Goal: Task Accomplishment & Management: Manage account settings

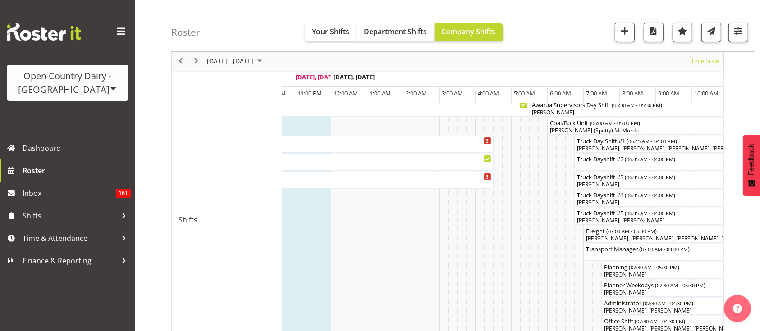
scroll to position [0, 2564]
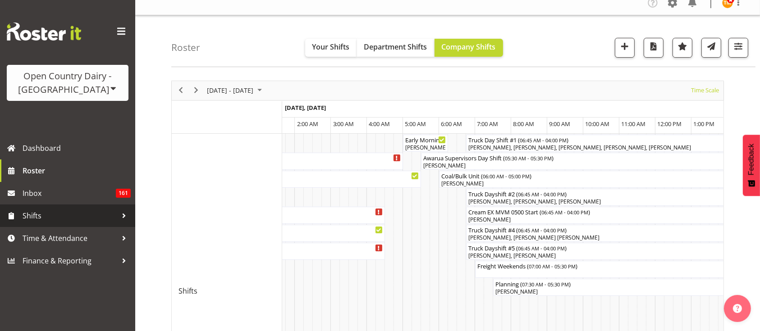
click at [69, 222] on span "Shifts" at bounding box center [70, 216] width 95 height 14
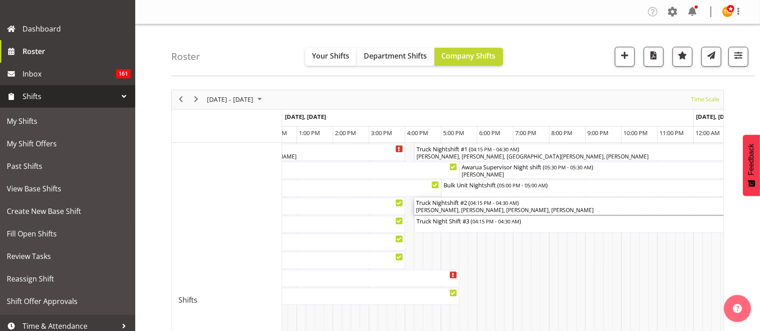
click at [542, 213] on div "Matthew Welland, Flavio Ferraz, Christopher McIver, Shaun McNaught" at bounding box center [635, 211] width 438 height 8
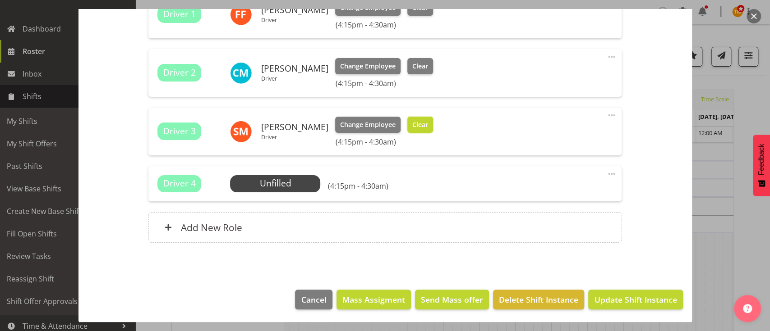
click at [422, 126] on span "Clear" at bounding box center [420, 125] width 16 height 10
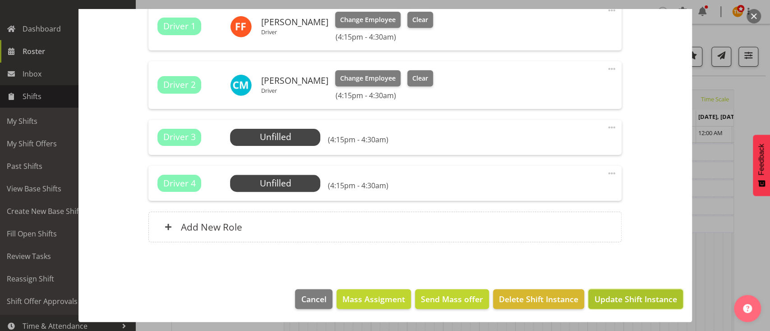
click at [641, 301] on span "Update Shift Instance" at bounding box center [635, 300] width 83 height 12
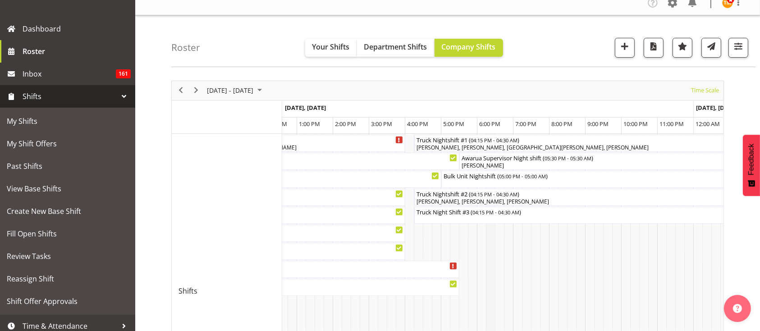
scroll to position [9, 0]
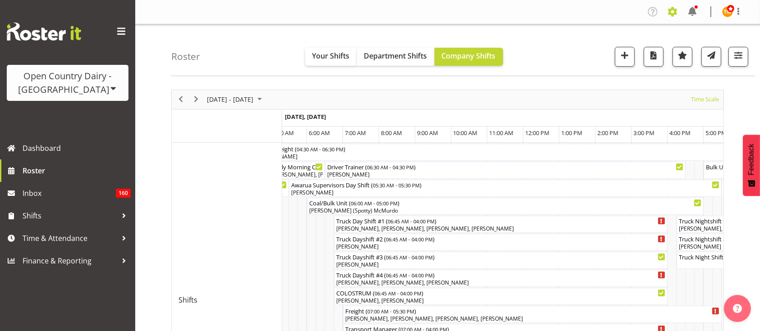
click at [673, 17] on span at bounding box center [673, 12] width 14 height 14
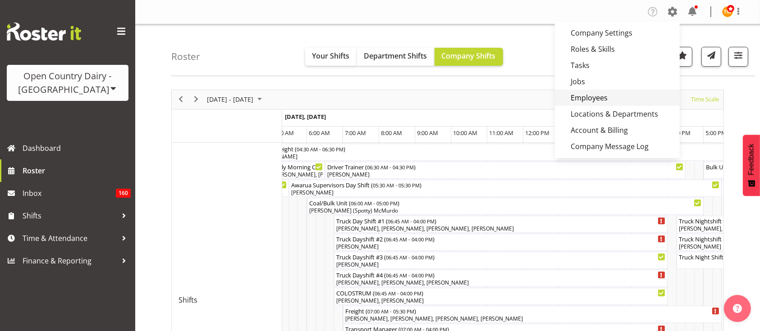
click at [601, 101] on link "Employees" at bounding box center [617, 98] width 125 height 16
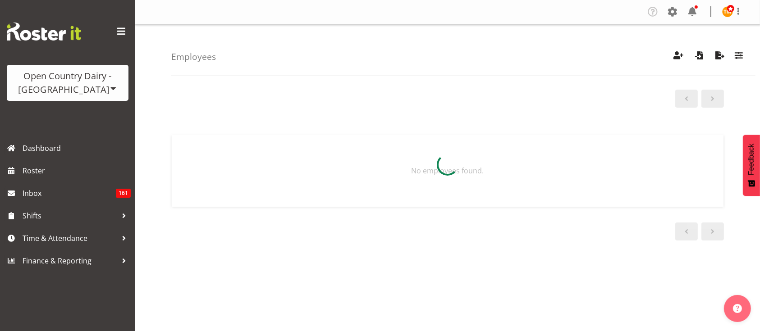
click at [744, 71] on div "Employees Showing active users Search Has Skills Enter any skills required for …" at bounding box center [463, 50] width 585 height 52
click at [743, 64] on button "button" at bounding box center [739, 57] width 19 height 20
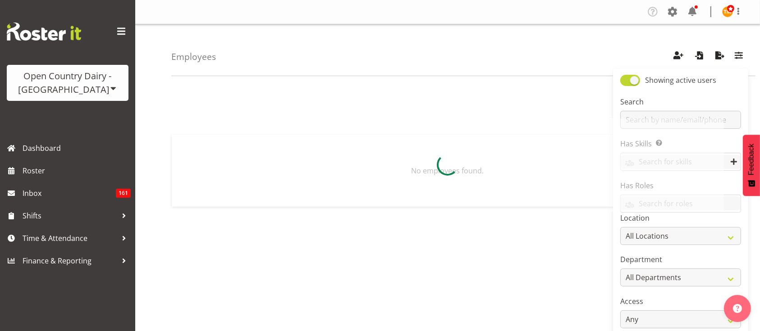
click at [694, 122] on div at bounding box center [447, 165] width 553 height 93
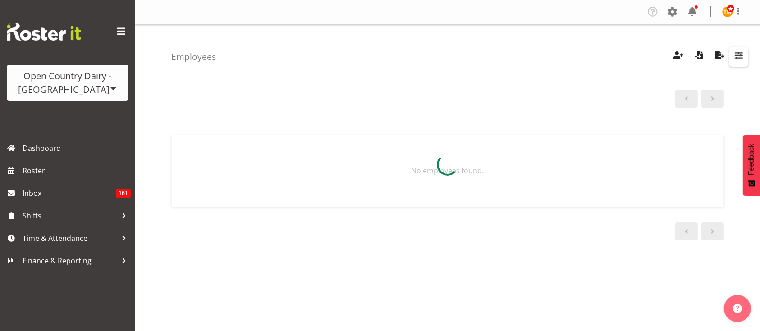
click at [747, 49] on button "button" at bounding box center [739, 57] width 19 height 20
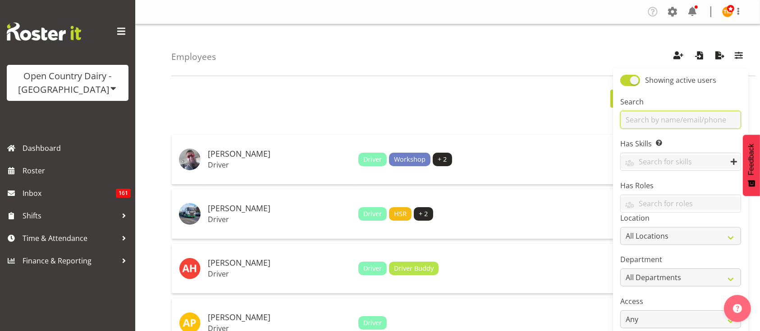
click at [705, 123] on input "text" at bounding box center [681, 120] width 121 height 18
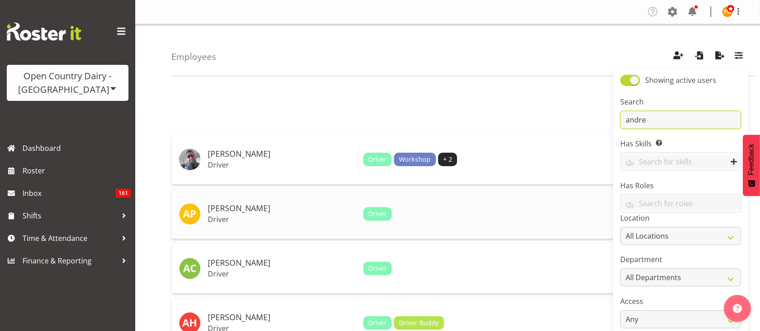
type input "andre"
click at [255, 204] on h5 "Andrew Poole" at bounding box center [282, 208] width 148 height 9
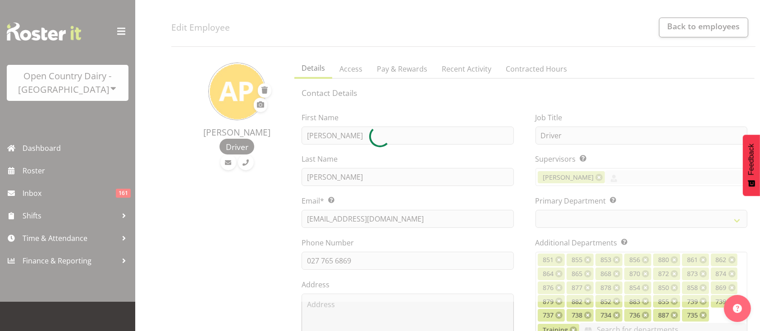
select select
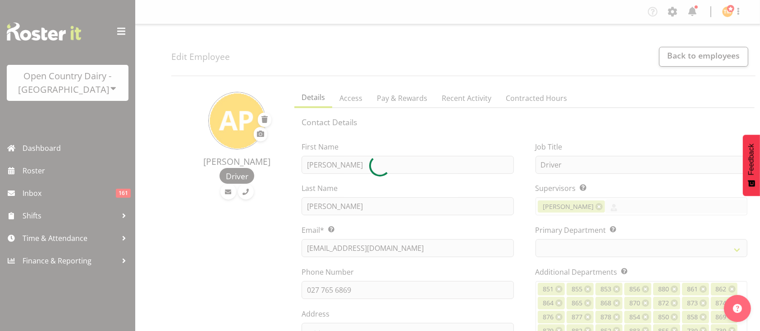
select select "673"
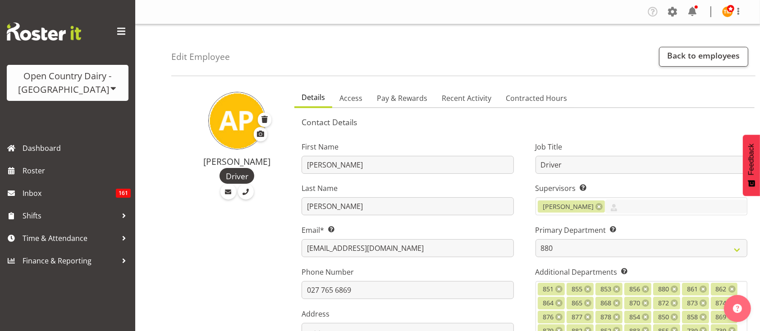
scroll to position [11, 0]
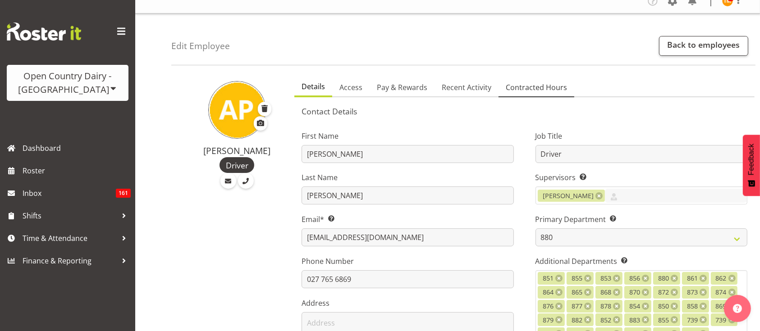
click at [506, 83] on span "Contracted Hours" at bounding box center [536, 87] width 61 height 11
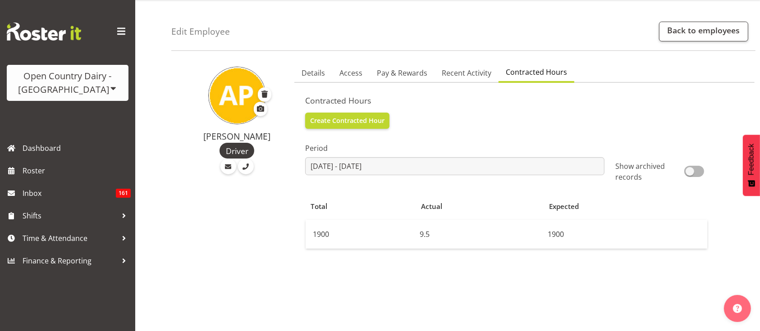
scroll to position [51, 0]
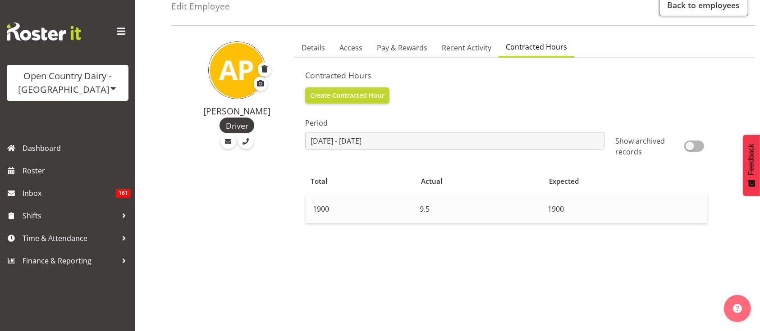
click at [516, 203] on td "9.5" at bounding box center [480, 209] width 128 height 29
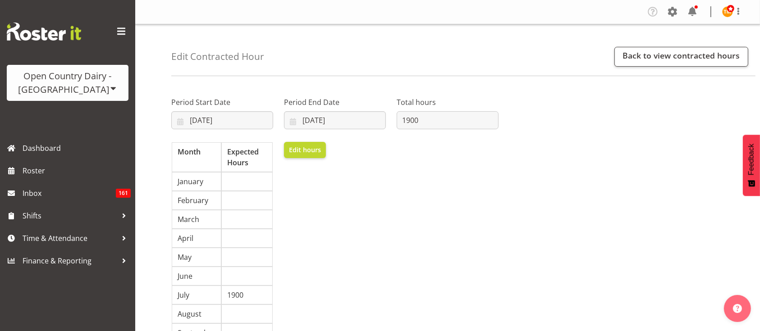
scroll to position [16, 0]
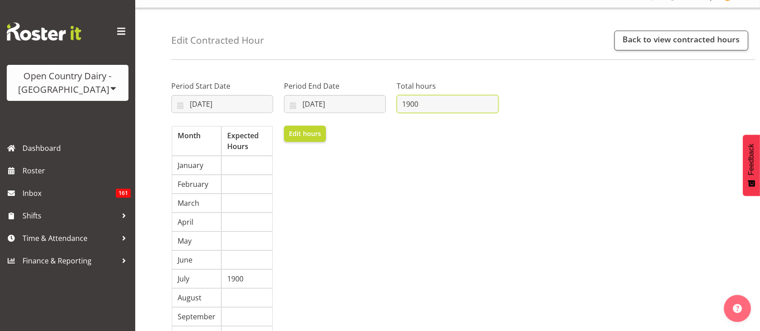
click at [415, 108] on input "1900" at bounding box center [448, 104] width 102 height 18
drag, startPoint x: 419, startPoint y: 103, endPoint x: 391, endPoint y: 103, distance: 27.1
click at [391, 103] on div "Total hours 1900" at bounding box center [447, 94] width 113 height 52
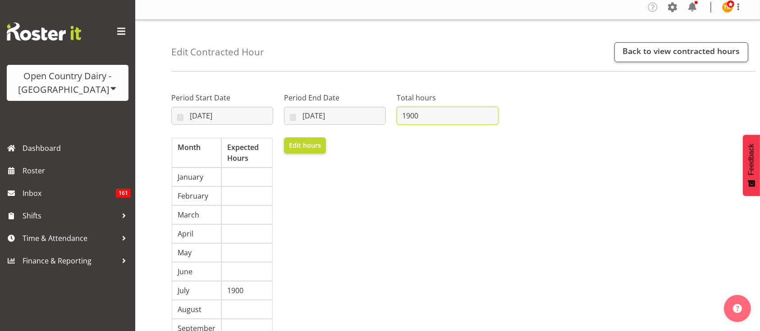
scroll to position [4, 0]
type input "2200"
click at [422, 171] on div "Period Start Date 21/07/2025 January February March April May June July August …" at bounding box center [335, 240] width 338 height 321
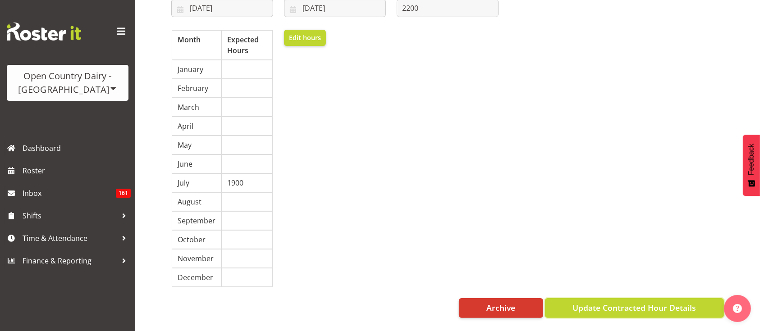
click at [579, 299] on button "Update Contracted Hour Details" at bounding box center [634, 309] width 179 height 20
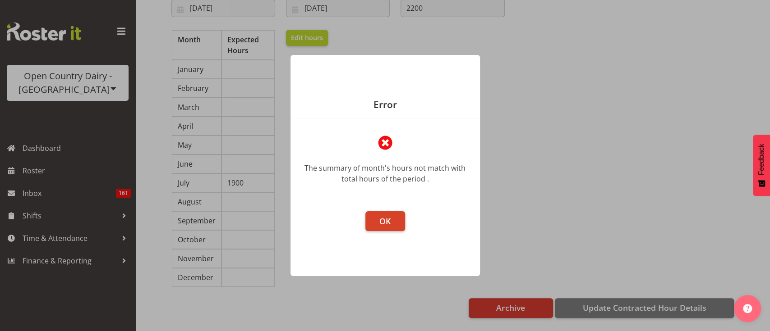
click at [386, 221] on span "OK" at bounding box center [384, 221] width 11 height 11
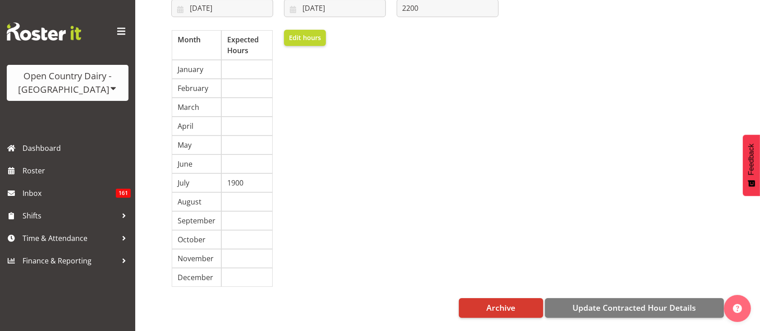
scroll to position [25, 0]
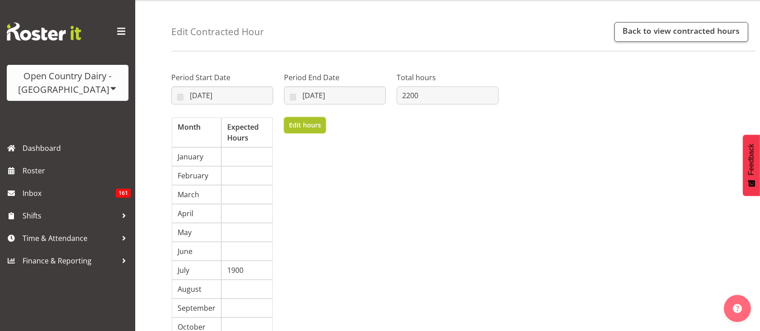
click at [313, 128] on span "Edit hours" at bounding box center [305, 125] width 32 height 10
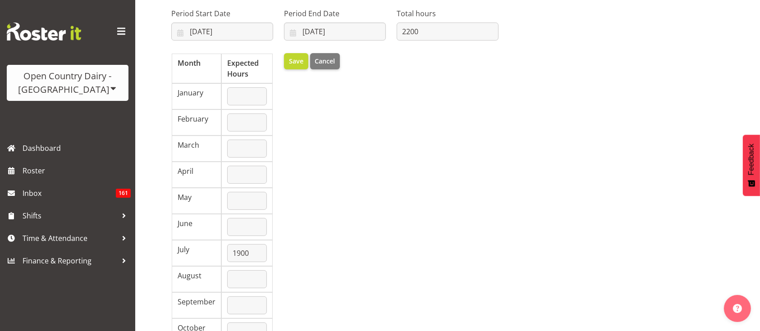
scroll to position [91, 0]
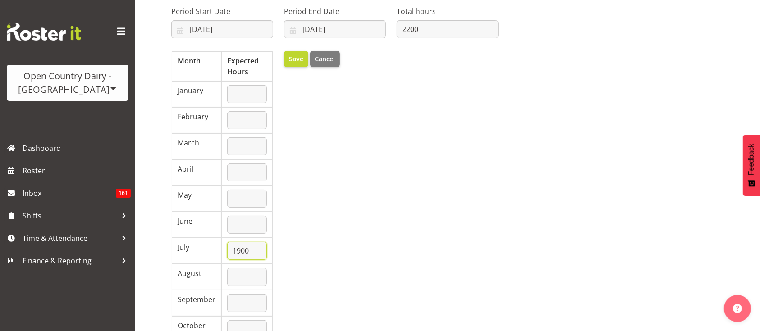
drag, startPoint x: 252, startPoint y: 246, endPoint x: 175, endPoint y: 257, distance: 77.9
click at [175, 257] on tr "July 1900" at bounding box center [222, 251] width 101 height 26
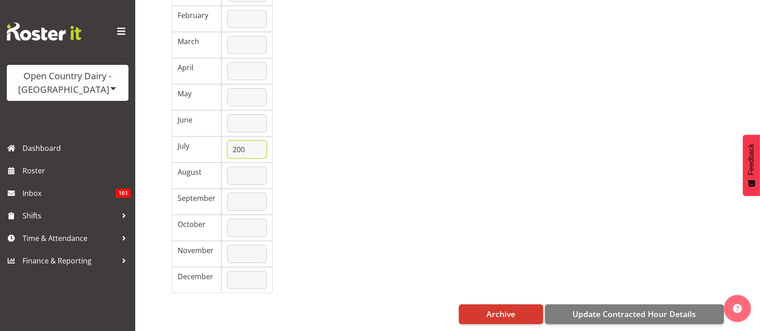
scroll to position [199, 0]
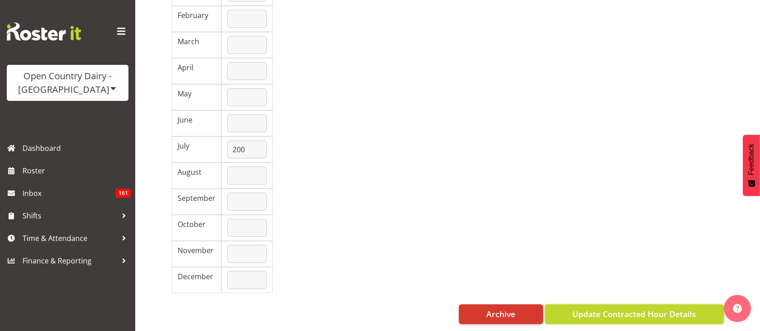
click at [584, 305] on button "Update Contracted Hour Details" at bounding box center [634, 315] width 179 height 20
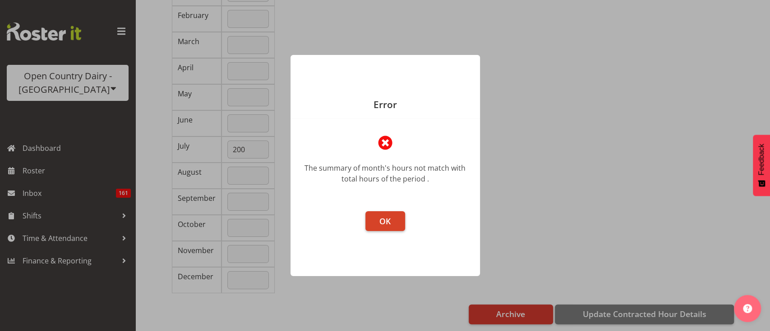
click at [377, 218] on button "OK" at bounding box center [385, 222] width 40 height 20
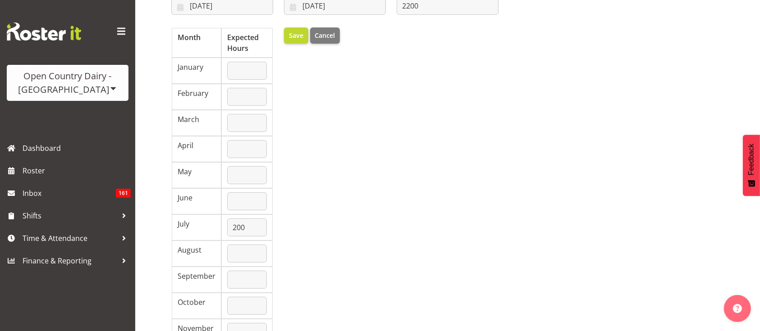
scroll to position [114, 0]
click at [232, 228] on input "200" at bounding box center [247, 228] width 40 height 18
type input "2200"
click at [426, 222] on div "Period Start Date 21/07/2025 January February March April May June July August …" at bounding box center [335, 174] width 338 height 408
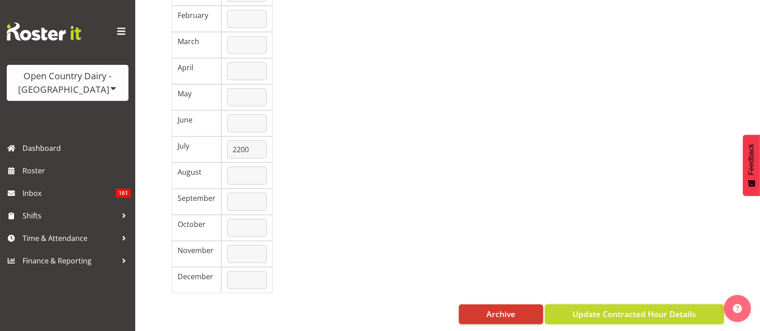
click at [633, 308] on span "Update Contracted Hour Details" at bounding box center [635, 314] width 124 height 12
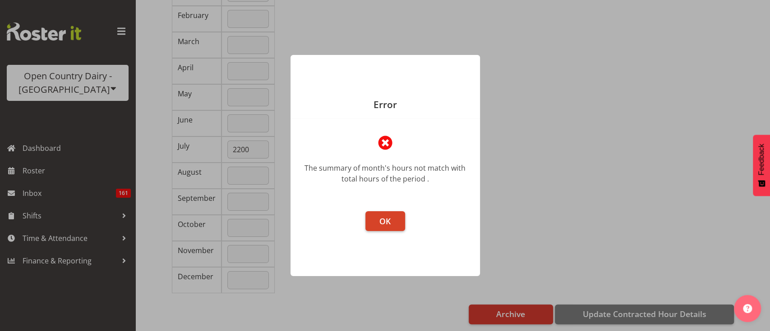
click at [388, 216] on span "OK" at bounding box center [384, 221] width 11 height 11
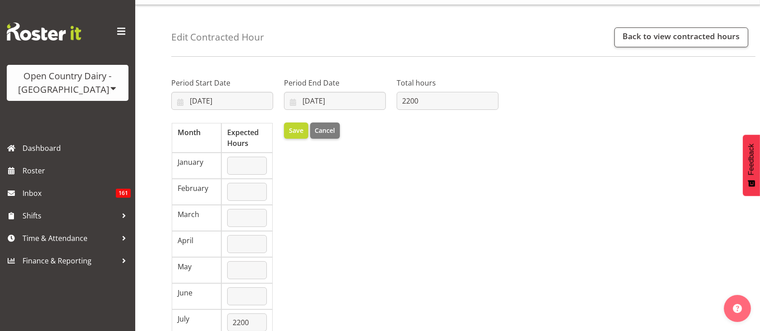
scroll to position [6, 0]
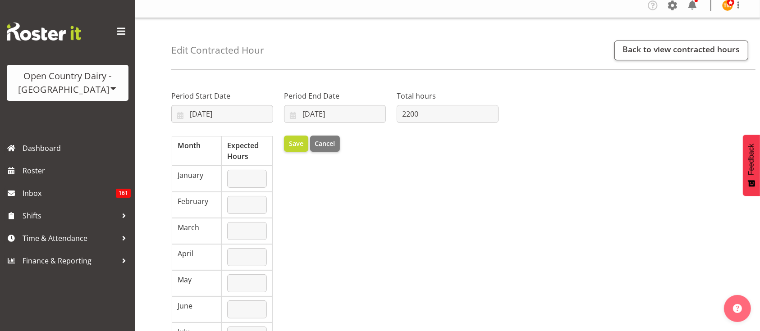
click at [451, 103] on div "Total hours 2200" at bounding box center [448, 107] width 102 height 32
click at [297, 140] on span "Save" at bounding box center [296, 144] width 14 height 10
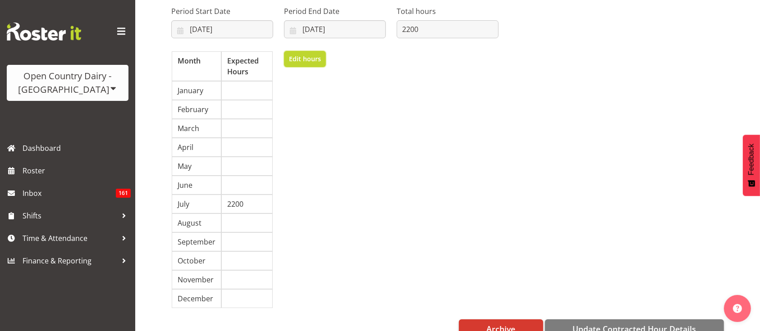
scroll to position [121, 0]
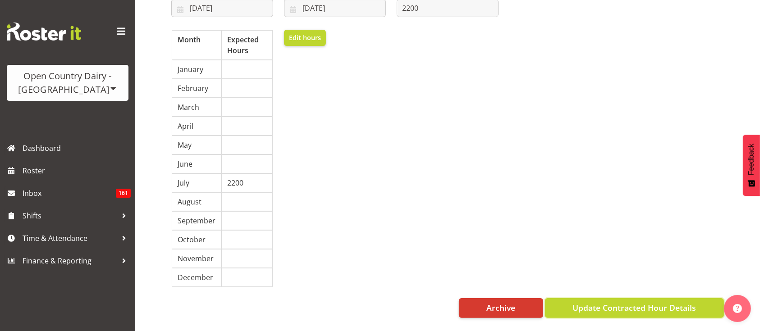
click at [569, 299] on button "Update Contracted Hour Details" at bounding box center [634, 309] width 179 height 20
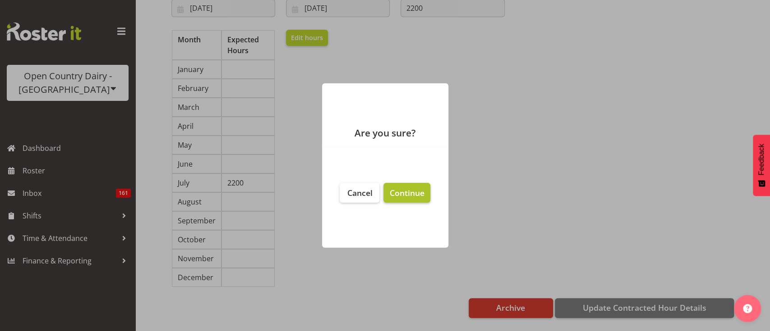
click at [416, 191] on span "Continue" at bounding box center [406, 193] width 35 height 11
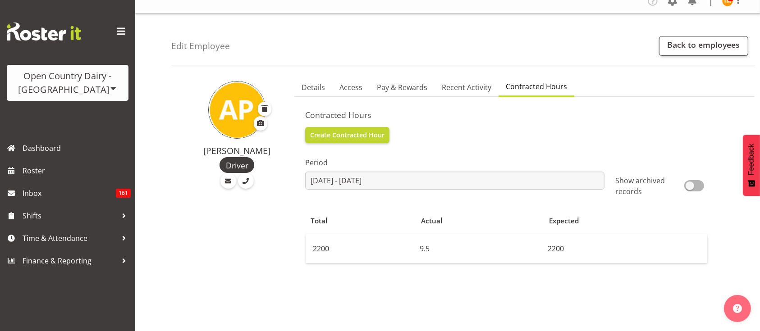
scroll to position [29, 0]
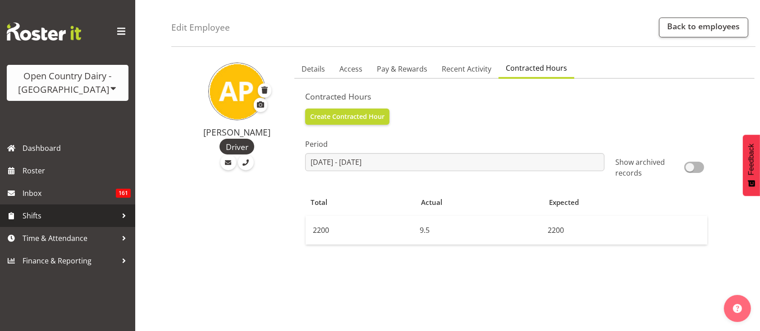
click at [65, 224] on link "Shifts" at bounding box center [67, 216] width 135 height 23
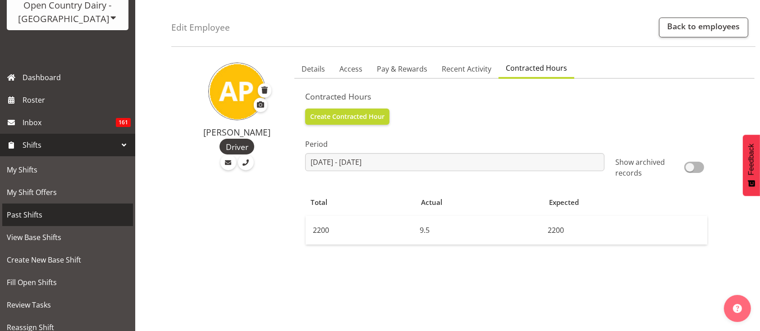
scroll to position [96, 0]
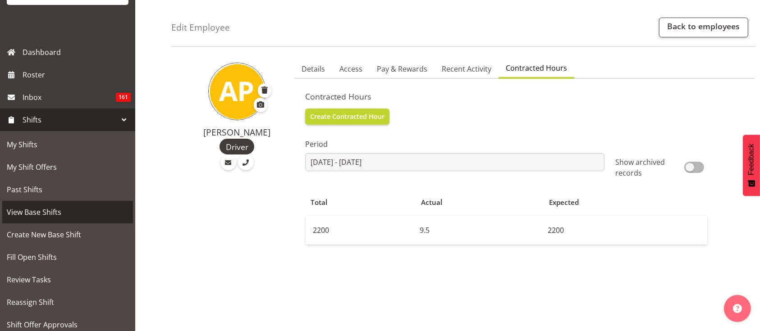
click at [67, 207] on span "View Base Shifts" at bounding box center [68, 213] width 122 height 14
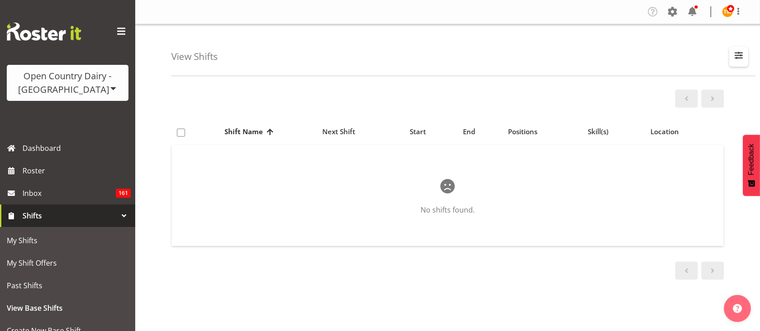
click at [741, 54] on span "button" at bounding box center [739, 56] width 12 height 12
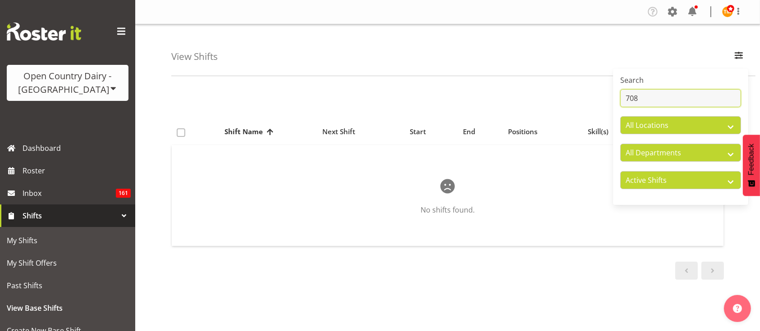
click at [675, 100] on input "708" at bounding box center [681, 98] width 121 height 18
type input "8"
type input "88"
click at [647, 187] on select "Active Shifts Inactive Shifts" at bounding box center [681, 180] width 121 height 18
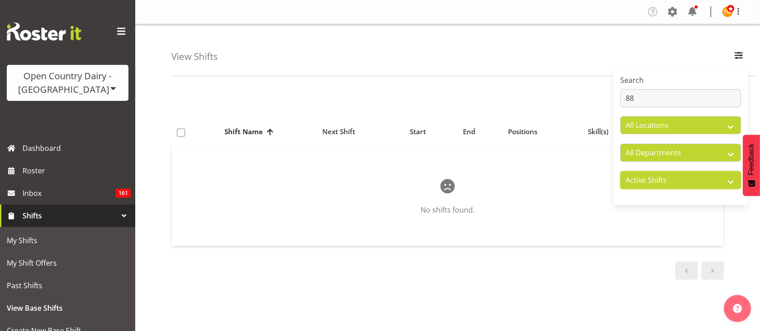
select select "inactive"
click at [621, 171] on select "Active Shifts Inactive Shifts" at bounding box center [681, 180] width 121 height 18
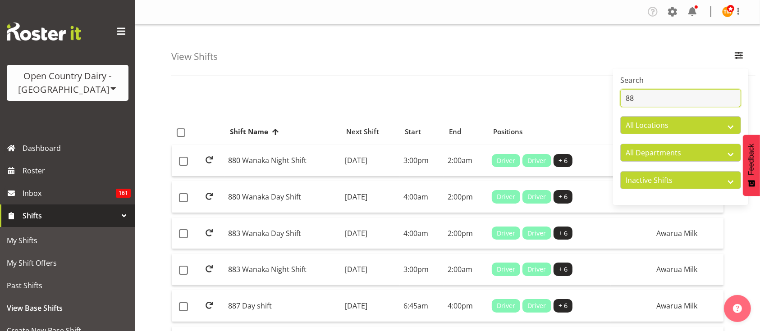
click at [654, 95] on input "88" at bounding box center [681, 98] width 121 height 18
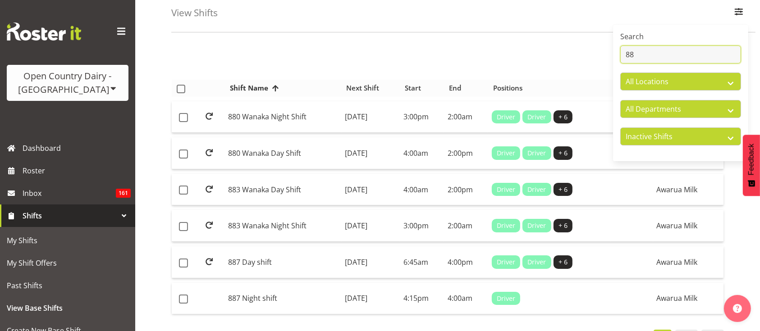
scroll to position [44, 0]
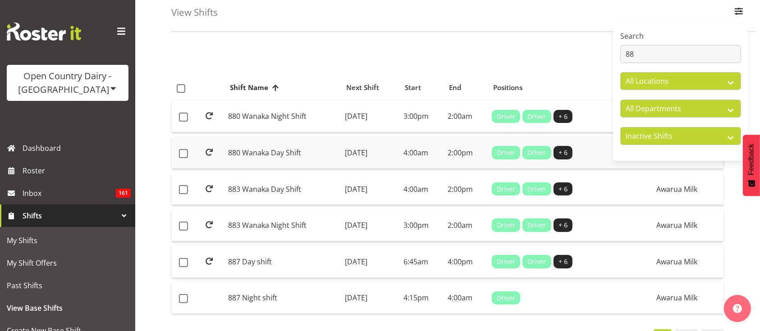
click at [373, 151] on td "[DATE]" at bounding box center [370, 153] width 59 height 32
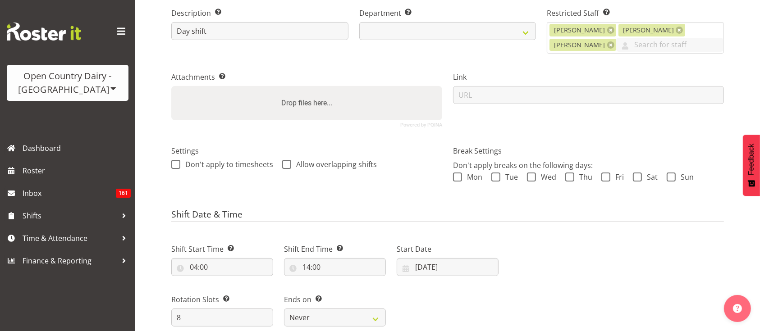
select select
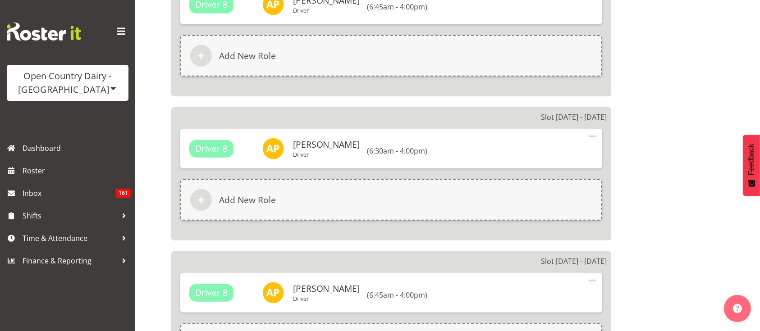
scroll to position [770, 0]
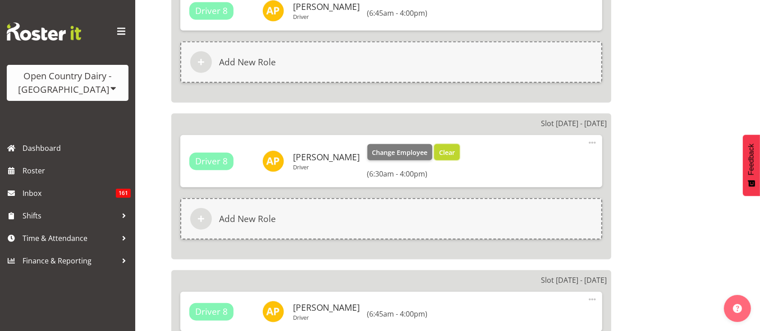
click at [441, 158] on button "Clear" at bounding box center [447, 152] width 26 height 16
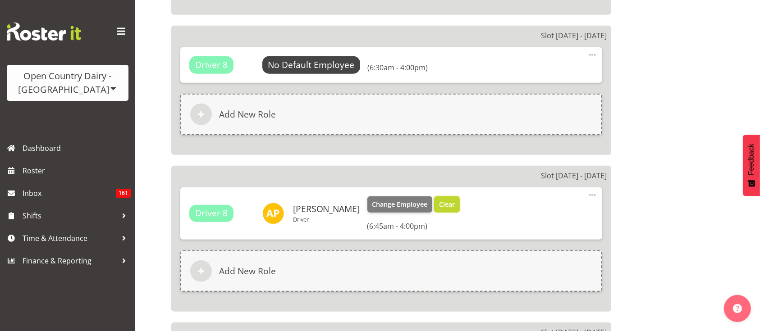
click at [439, 202] on span "Clear" at bounding box center [447, 205] width 16 height 10
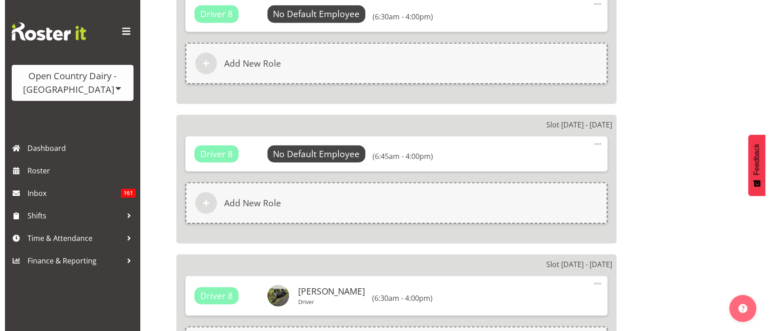
scroll to position [766, 0]
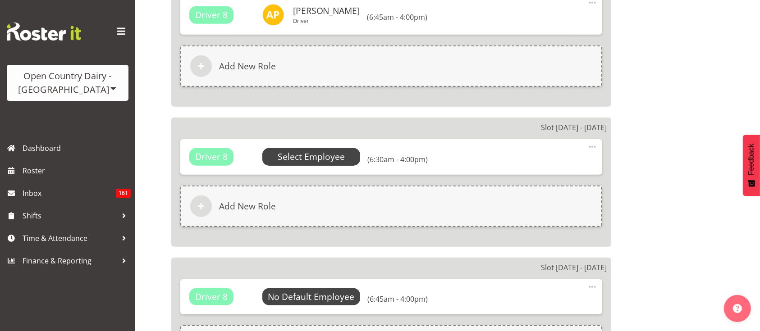
click at [336, 159] on span "Select Employee" at bounding box center [311, 157] width 67 height 13
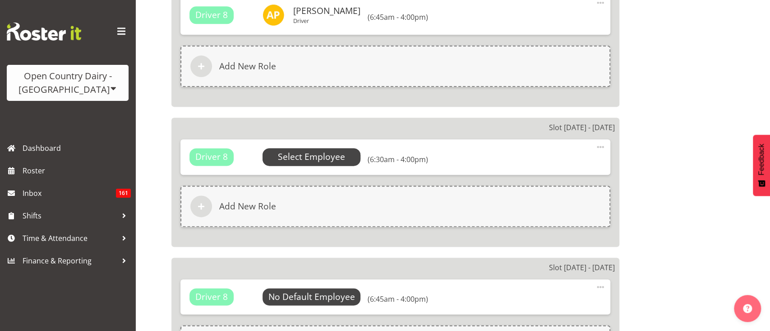
select select "673"
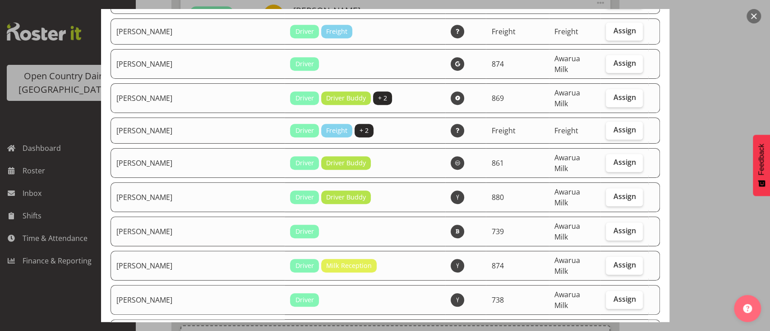
scroll to position [2792, 0]
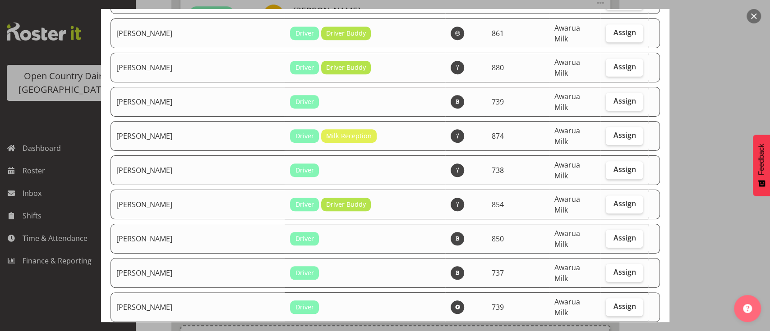
checkbox input "true"
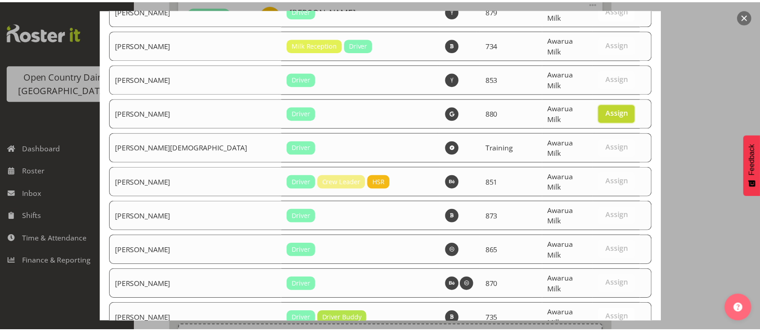
scroll to position [3303, 0]
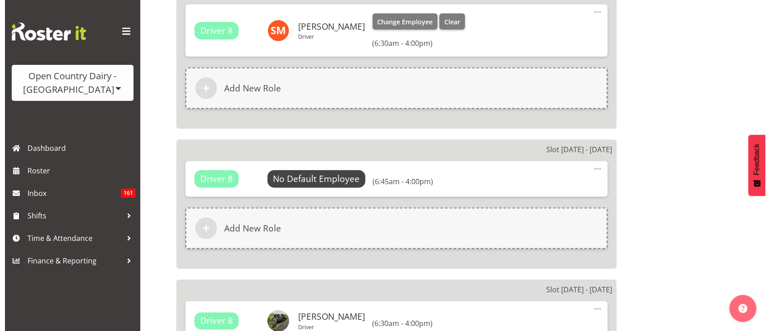
scroll to position [902, 0]
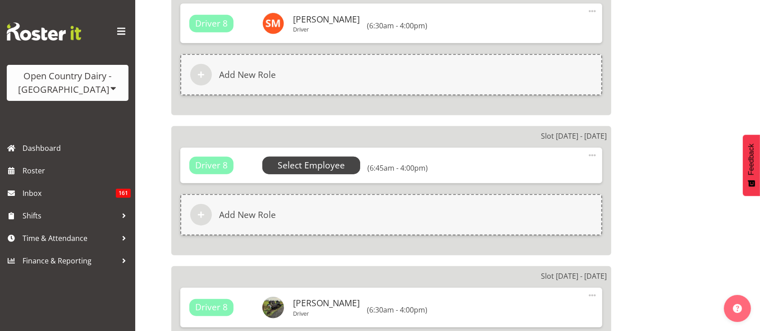
click at [316, 165] on span "Select Employee" at bounding box center [311, 165] width 67 height 13
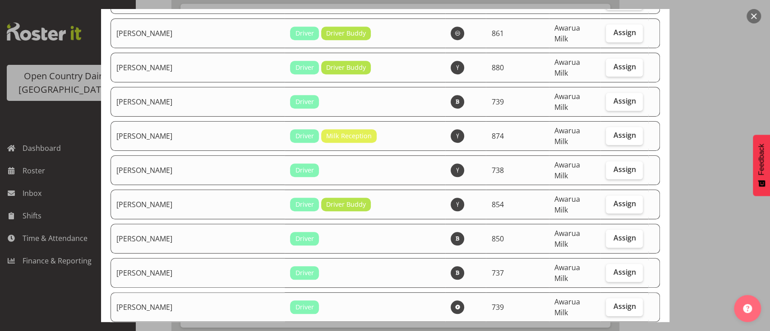
scroll to position [2802, 0]
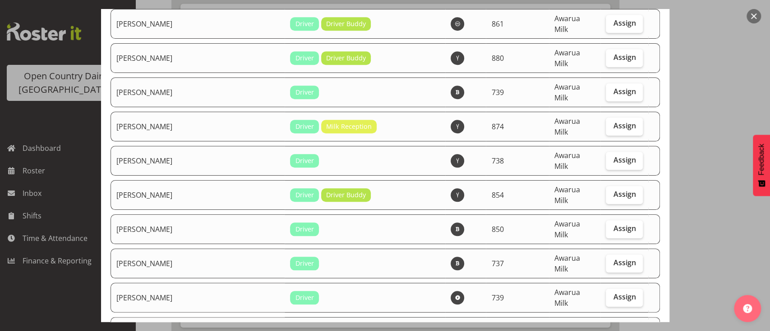
checkbox input "true"
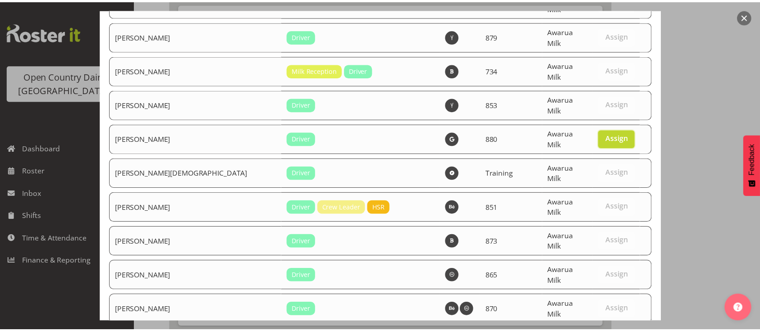
scroll to position [3303, 0]
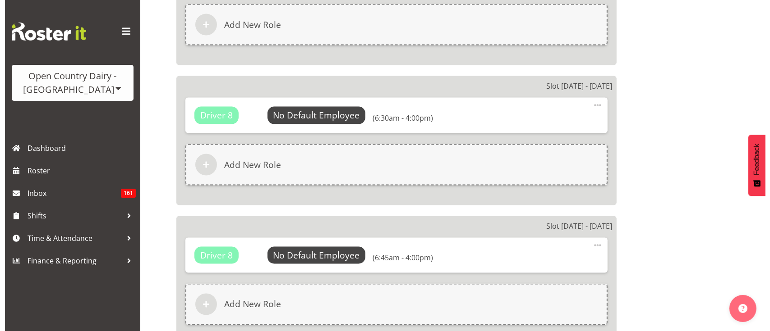
scroll to position [1399, 0]
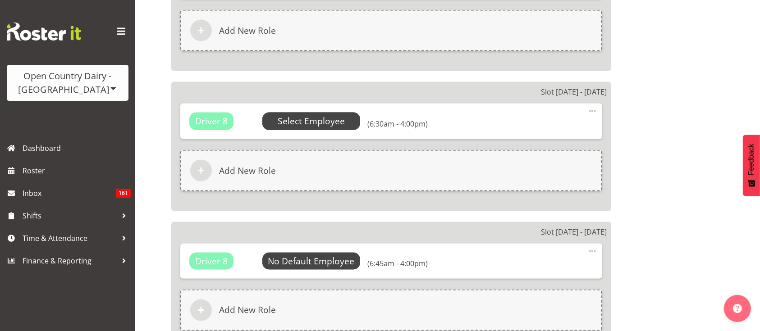
click at [332, 128] on span "Select Employee" at bounding box center [311, 121] width 98 height 17
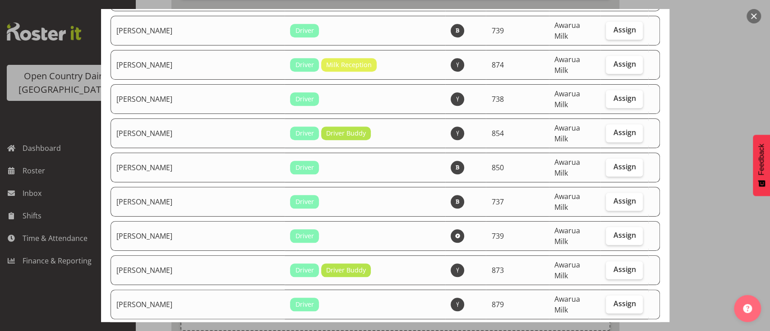
scroll to position [2933, 0]
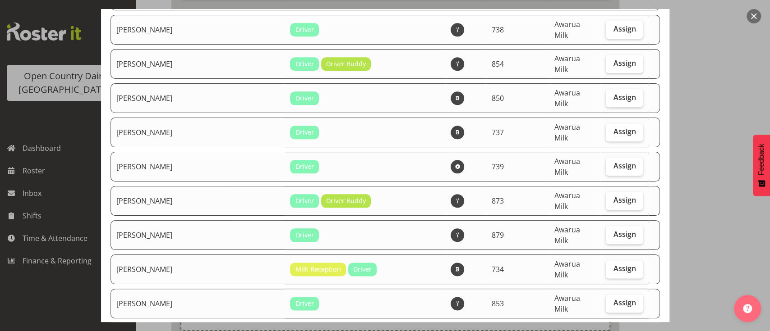
checkbox input "true"
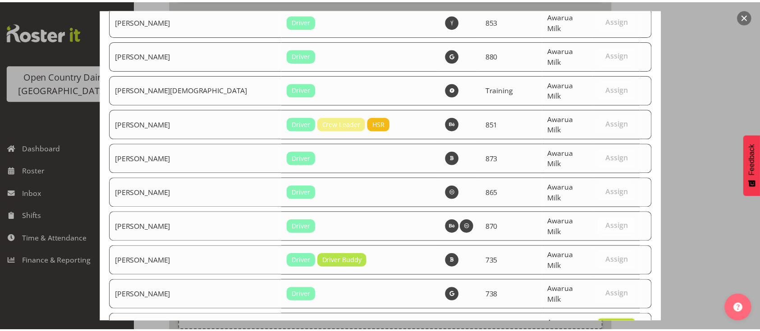
scroll to position [3303, 0]
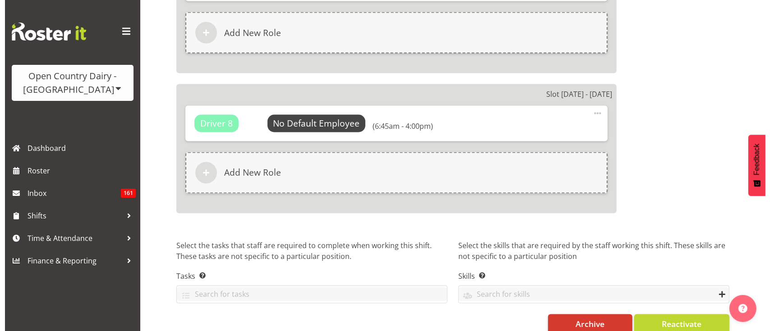
scroll to position [1551, 0]
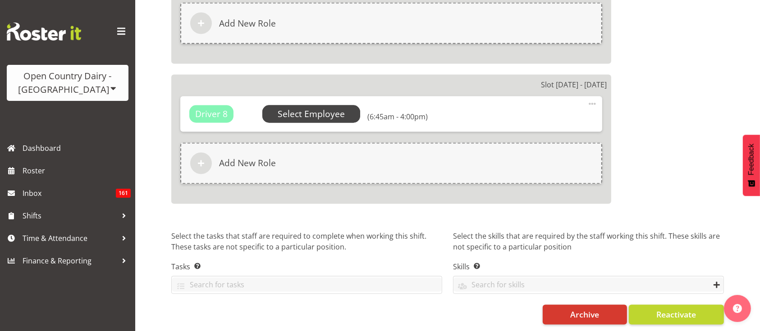
click at [339, 115] on span "Select Employee" at bounding box center [311, 114] width 67 height 13
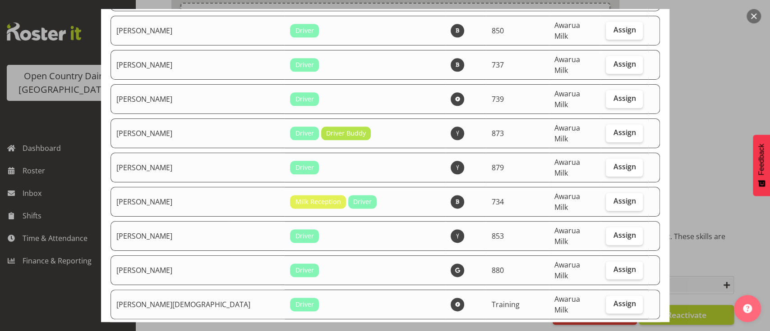
scroll to position [3000, 0]
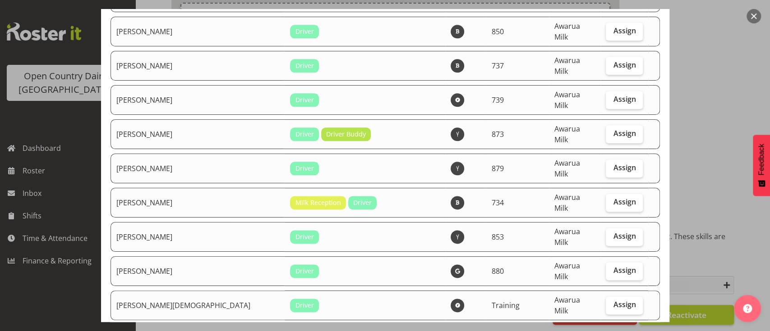
checkbox input "true"
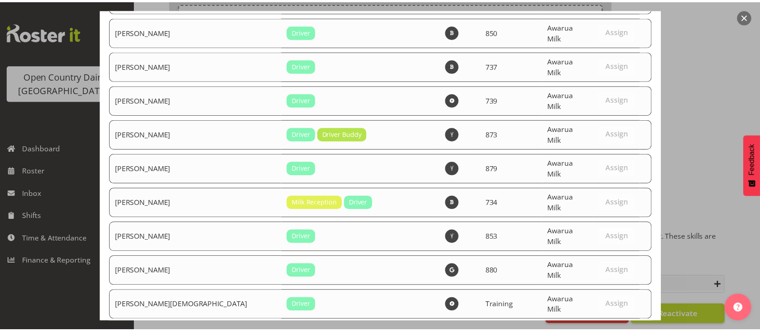
scroll to position [3303, 0]
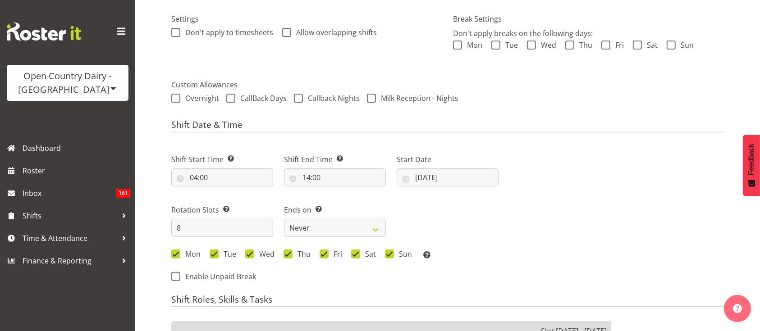
scroll to position [272, 0]
click at [428, 188] on div "Start Date 07/07/2025 January February March April May June July August Septemb…" at bounding box center [447, 168] width 113 height 51
click at [429, 179] on input "07/07/2025" at bounding box center [448, 179] width 102 height 18
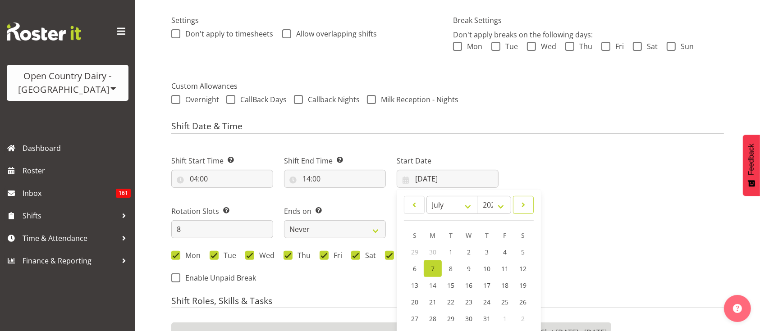
click at [525, 209] on span at bounding box center [523, 205] width 9 height 11
select select "7"
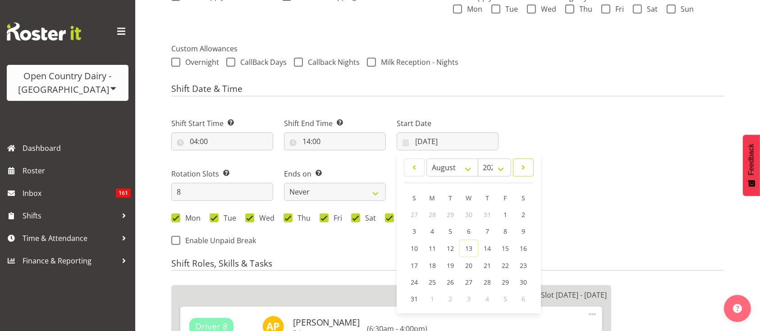
scroll to position [313, 0]
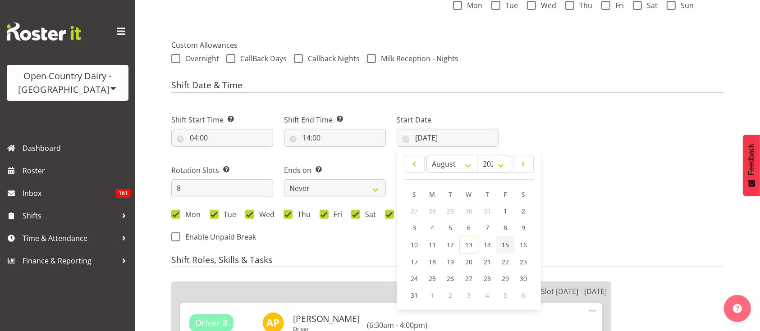
click at [508, 248] on span "15" at bounding box center [505, 245] width 7 height 9
type input "15/08/2025"
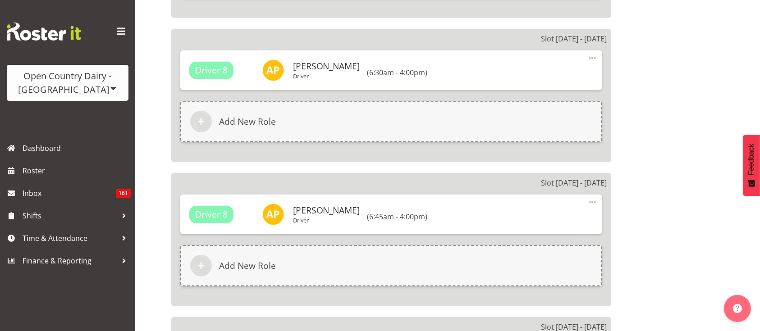
scroll to position [673, 0]
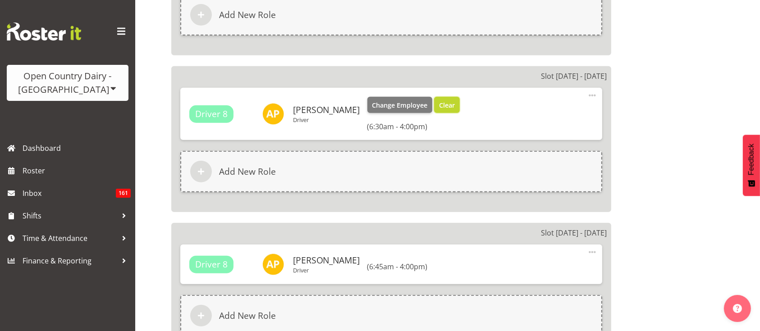
click at [439, 109] on span "Clear" at bounding box center [447, 106] width 16 height 10
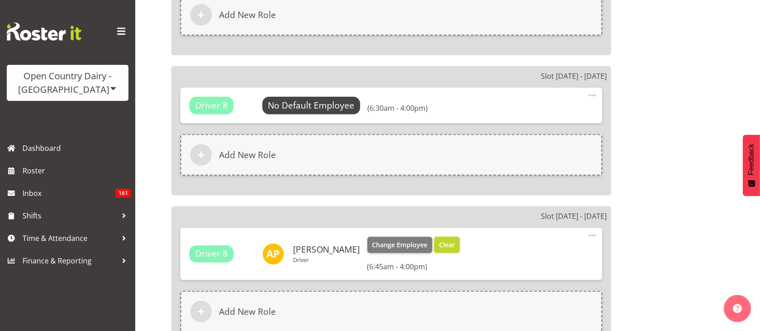
click at [439, 248] on span "Clear" at bounding box center [447, 245] width 16 height 10
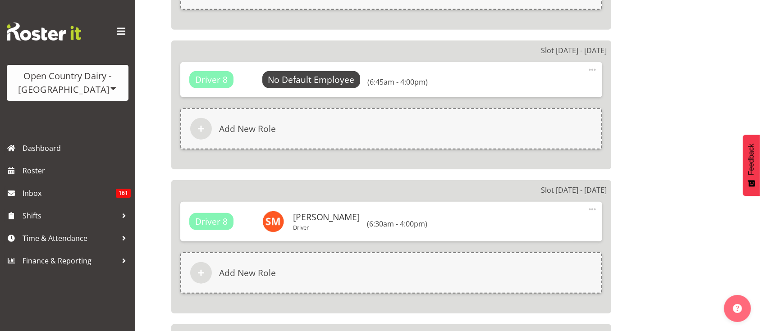
scroll to position [841, 0]
click at [0, 0] on span "Clear" at bounding box center [0, 0] width 0 height 0
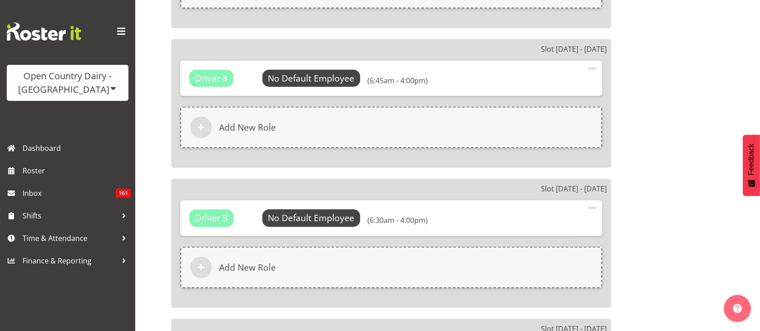
scroll to position [967, 0]
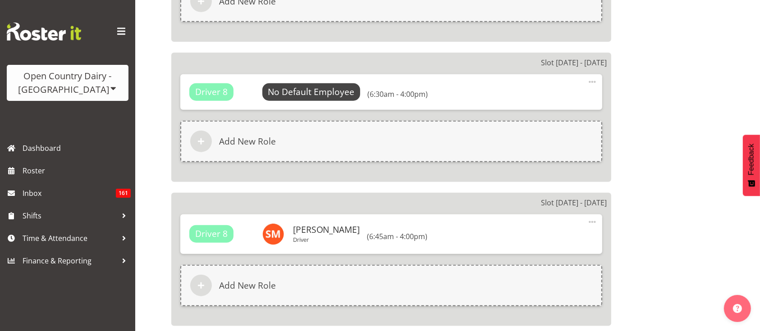
click at [0, 0] on span "Clear" at bounding box center [0, 0] width 0 height 0
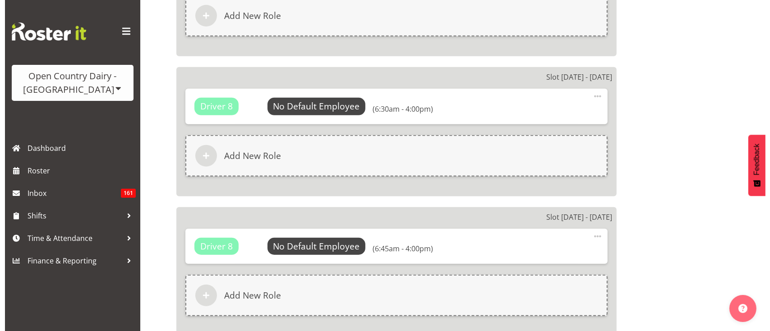
scroll to position [566, 0]
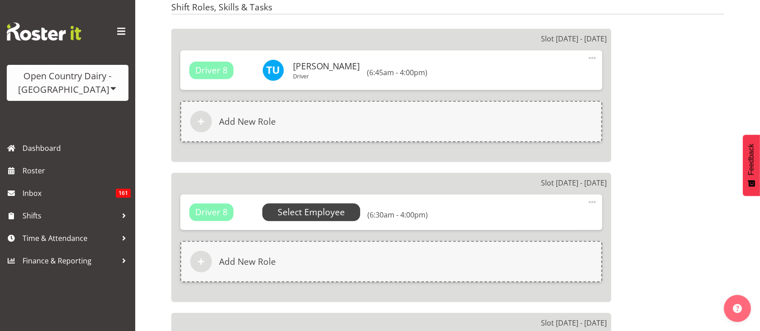
click at [343, 209] on span "Select Employee" at bounding box center [311, 212] width 98 height 17
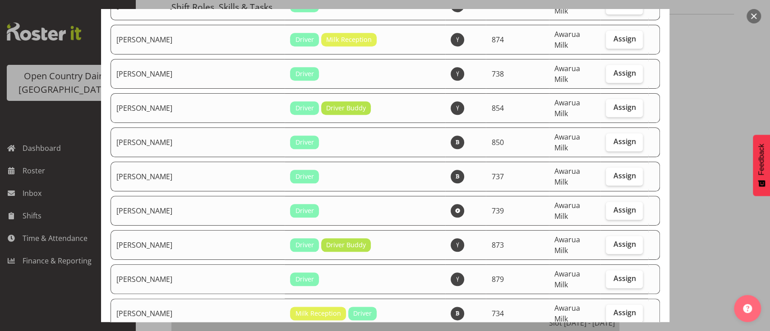
scroll to position [2891, 0]
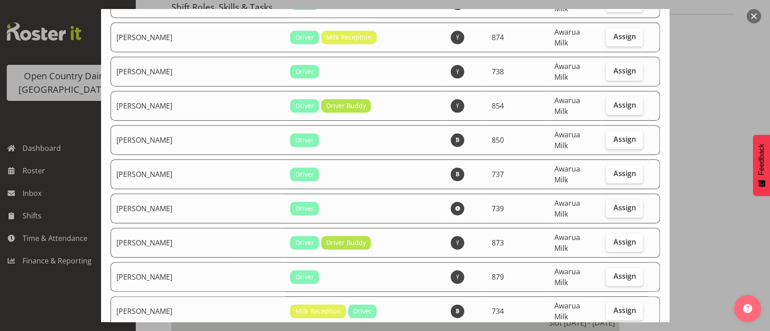
checkbox input "true"
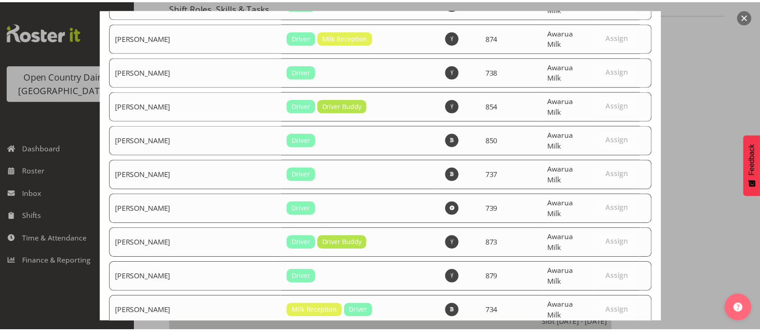
scroll to position [3303, 0]
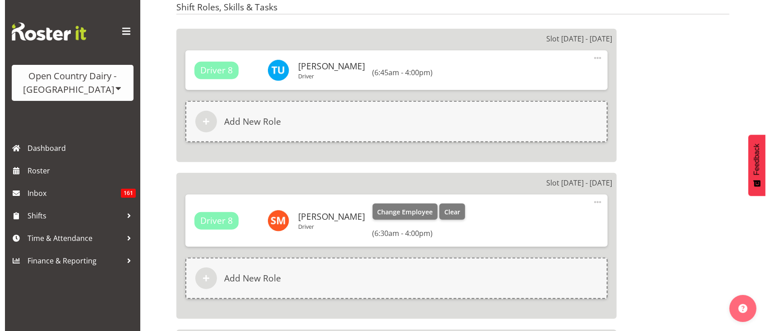
scroll to position [724, 0]
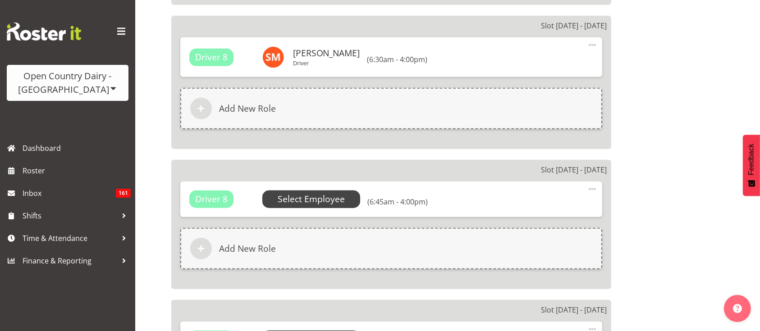
click at [329, 203] on span "Select Employee" at bounding box center [311, 199] width 67 height 13
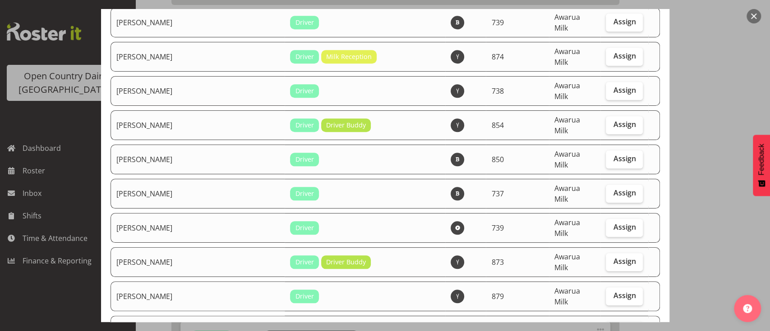
scroll to position [2872, 0]
checkbox input "true"
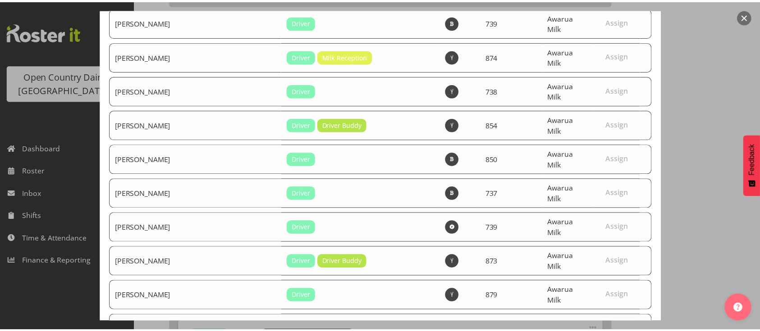
scroll to position [3303, 0]
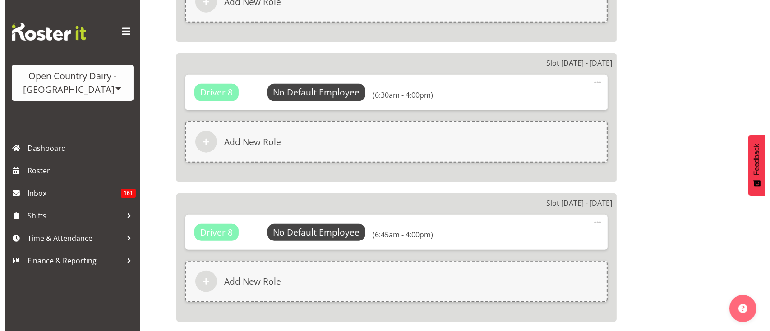
scroll to position [1014, 0]
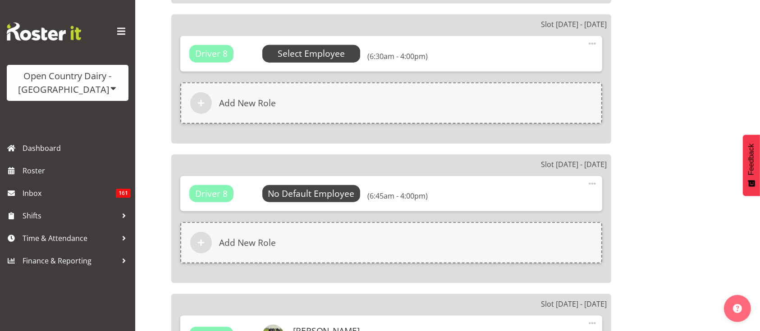
click at [316, 51] on span "Select Employee" at bounding box center [311, 53] width 67 height 13
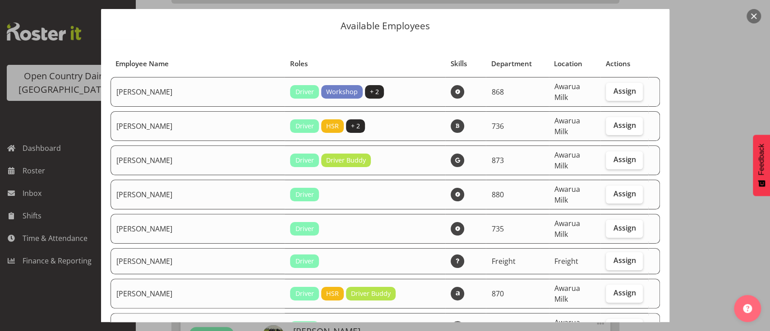
scroll to position [26, 0]
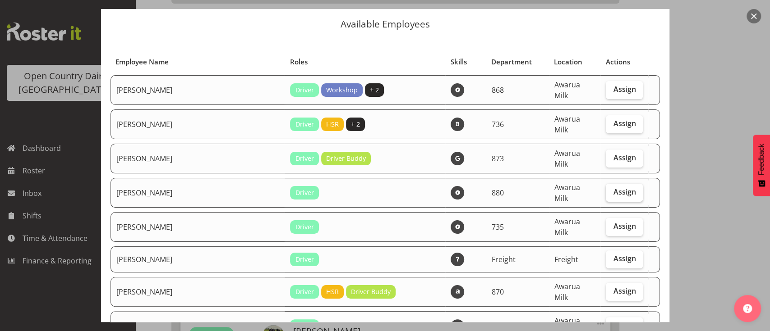
click at [613, 188] on span "Assign" at bounding box center [624, 192] width 23 height 9
click at [606, 189] on input "Assign" at bounding box center [609, 192] width 6 height 6
checkbox input "true"
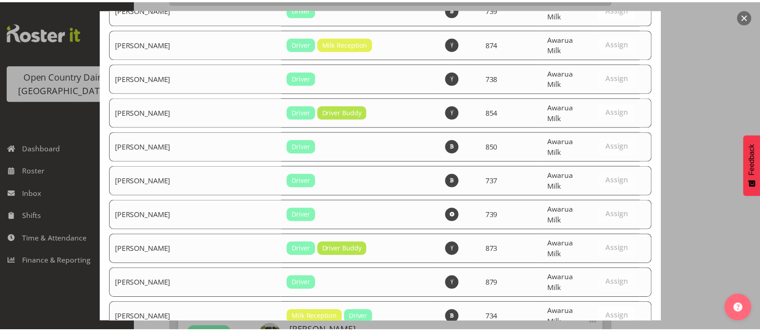
scroll to position [3303, 0]
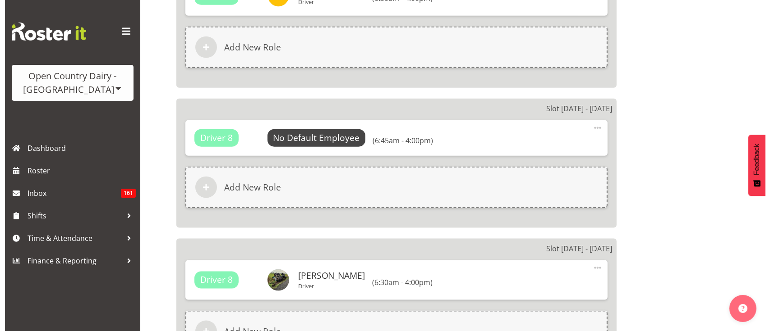
scroll to position [1073, 0]
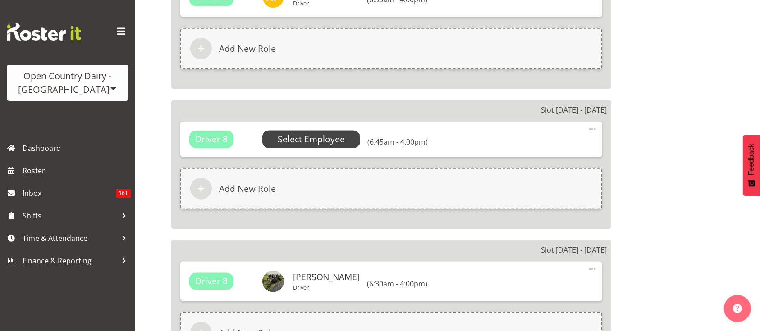
click at [306, 141] on span "Select Employee" at bounding box center [311, 139] width 67 height 13
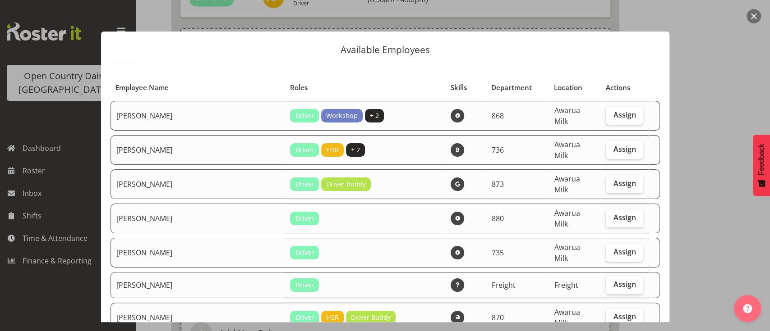
scroll to position [33, 0]
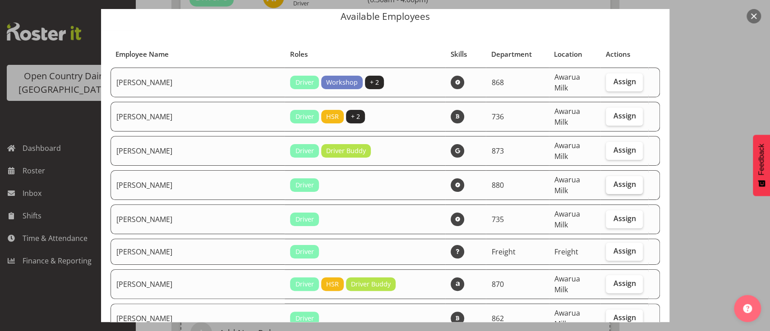
click at [613, 180] on span "Assign" at bounding box center [624, 184] width 23 height 9
click at [606, 182] on input "Assign" at bounding box center [609, 185] width 6 height 6
checkbox input "true"
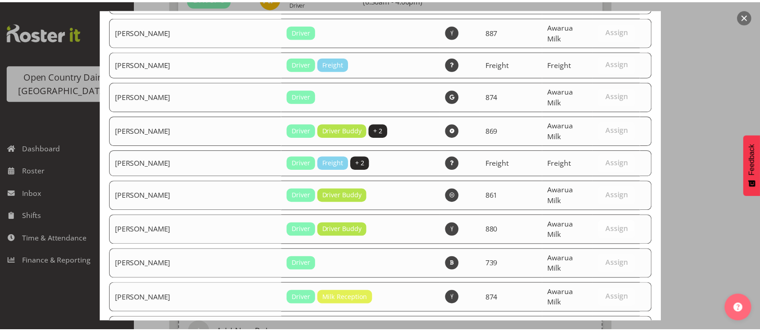
scroll to position [3303, 0]
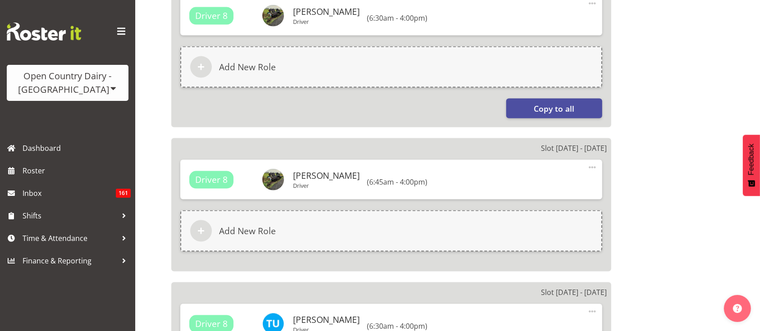
scroll to position [1563, 0]
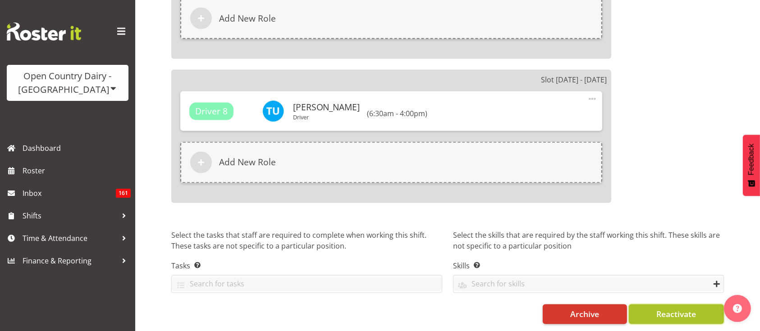
click at [671, 309] on span "Reactivate" at bounding box center [677, 315] width 40 height 12
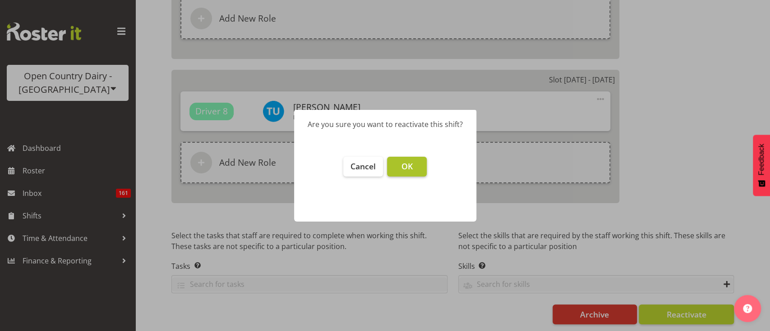
click at [411, 169] on span "OK" at bounding box center [406, 166] width 11 height 11
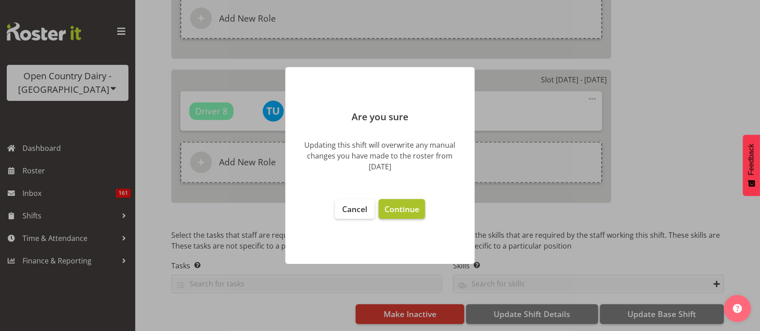
click at [417, 212] on span "Continue" at bounding box center [402, 209] width 35 height 11
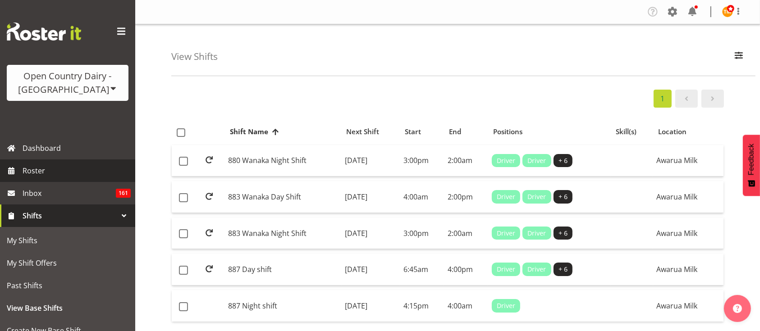
click at [48, 165] on span "Roster" at bounding box center [77, 171] width 108 height 14
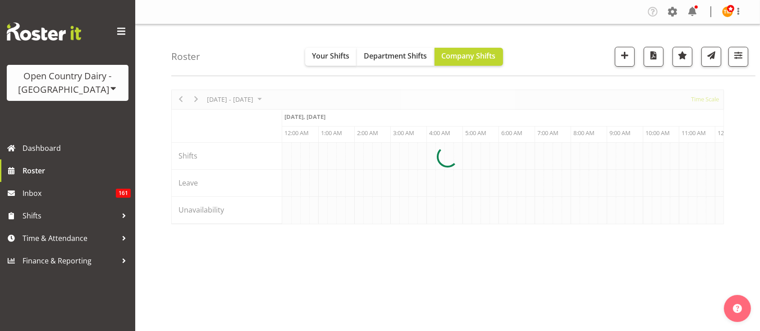
scroll to position [0, 1732]
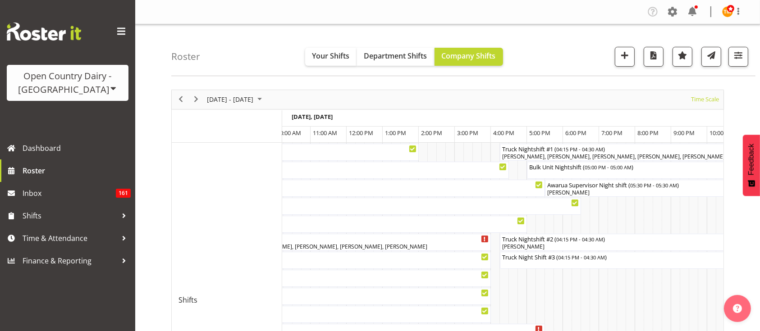
scroll to position [0, 3840]
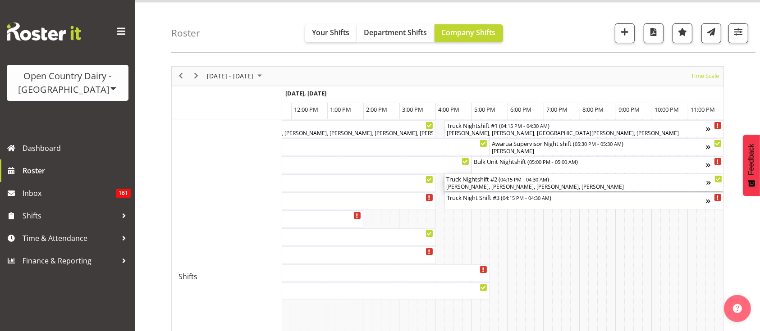
click at [577, 184] on div "Matthew Welland, Flavio Ferraz, Christopher McIver, Shaun McNaught" at bounding box center [577, 187] width 260 height 8
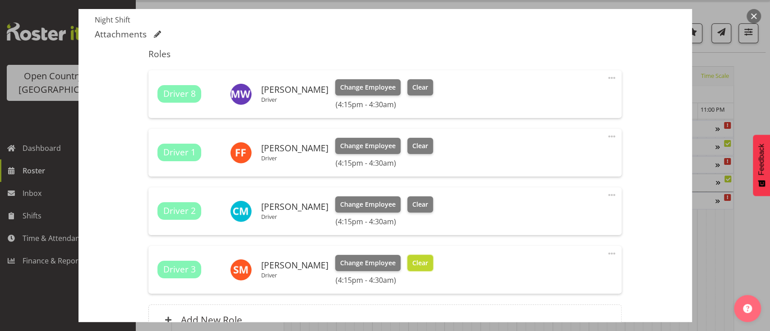
click at [423, 269] on button "Clear" at bounding box center [420, 263] width 26 height 16
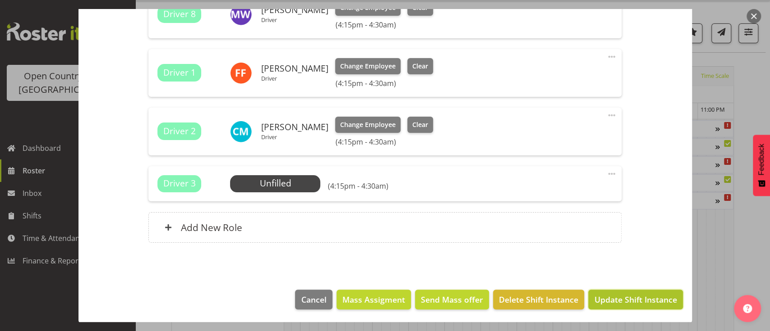
click at [606, 306] on button "Update Shift Instance" at bounding box center [635, 300] width 94 height 20
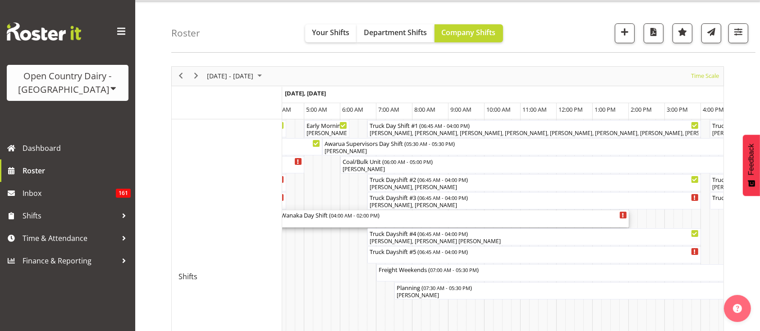
click at [458, 217] on div "880 Wanaka Day Shift ( 04:00 AM - 02:00 PM )" at bounding box center [448, 215] width 357 height 9
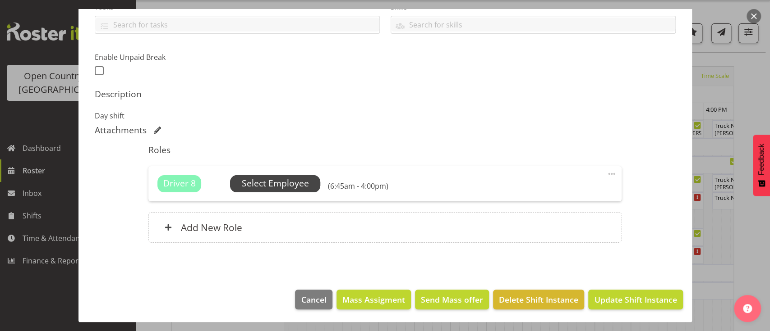
click at [297, 183] on span "Select Employee" at bounding box center [275, 183] width 67 height 13
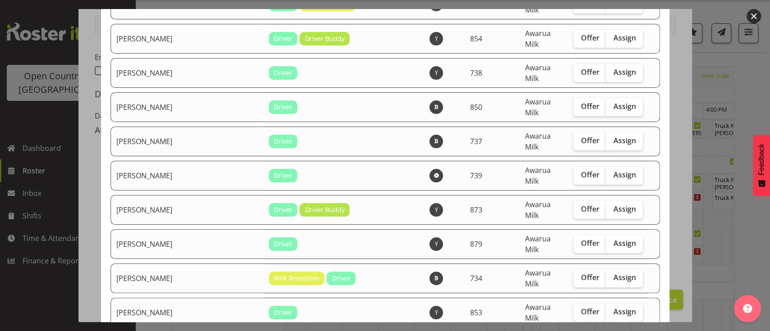
checkbox input "true"
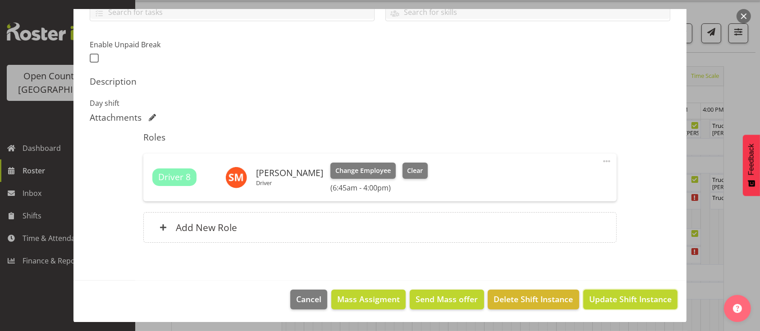
click at [592, 296] on span "Update Shift Instance" at bounding box center [630, 300] width 83 height 12
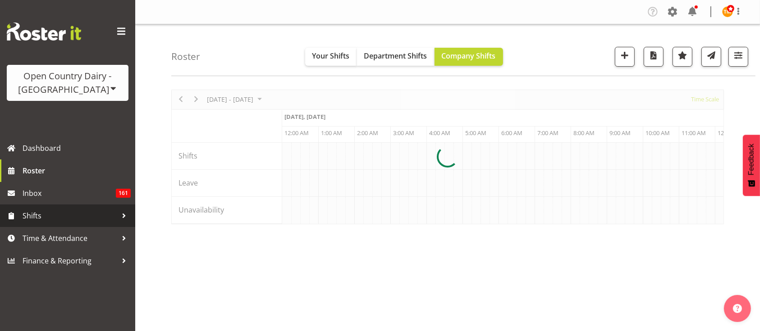
scroll to position [0, 1732]
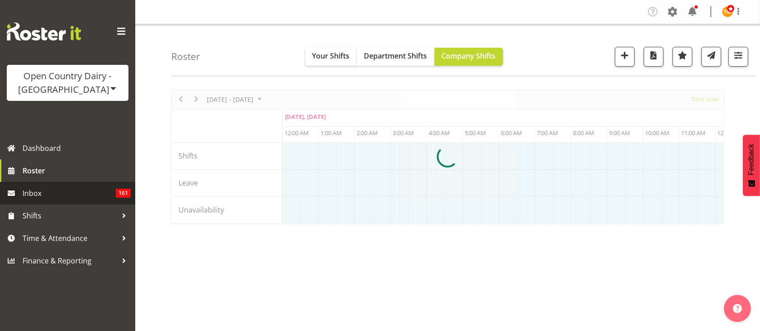
click at [75, 189] on span "Inbox" at bounding box center [69, 194] width 93 height 14
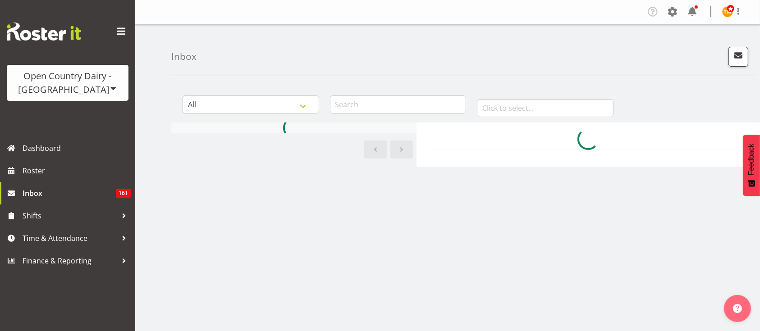
scroll to position [26, 0]
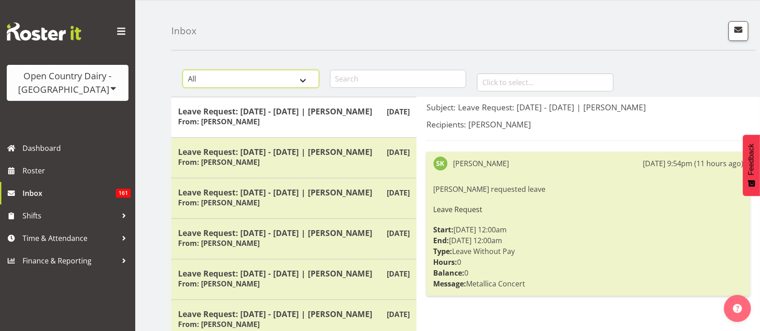
click at [290, 76] on select "All General Shift Offers Shift Swap Offers Leave Requests" at bounding box center [251, 79] width 137 height 18
select select "leave-request"
click at [183, 70] on select "All General Shift Offers Shift Swap Offers Leave Requests" at bounding box center [251, 79] width 137 height 18
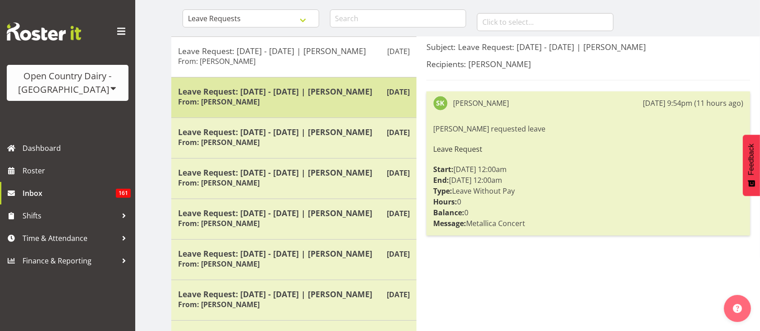
click at [318, 111] on div "[DATE] Leave Request: [DATE] - [DATE] | [PERSON_NAME] From: [PERSON_NAME]" at bounding box center [293, 97] width 245 height 41
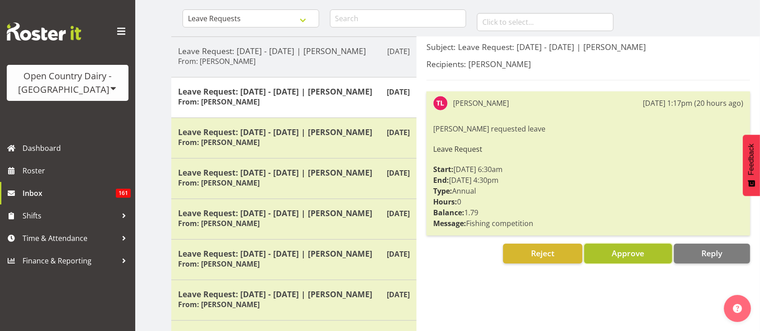
click at [627, 262] on button "Approve" at bounding box center [629, 254] width 88 height 20
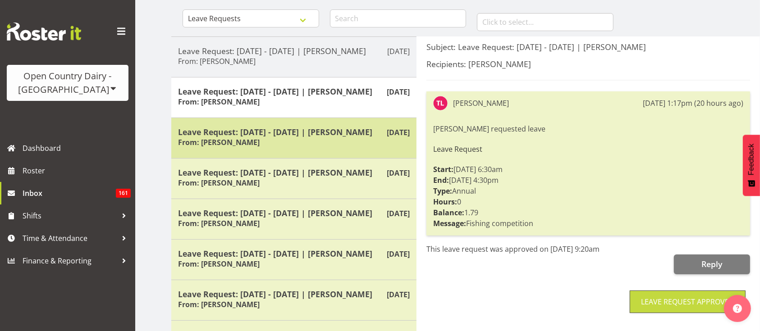
click at [230, 135] on h5 "Leave Request: [DATE] - [DATE] | [PERSON_NAME]" at bounding box center [294, 132] width 232 height 10
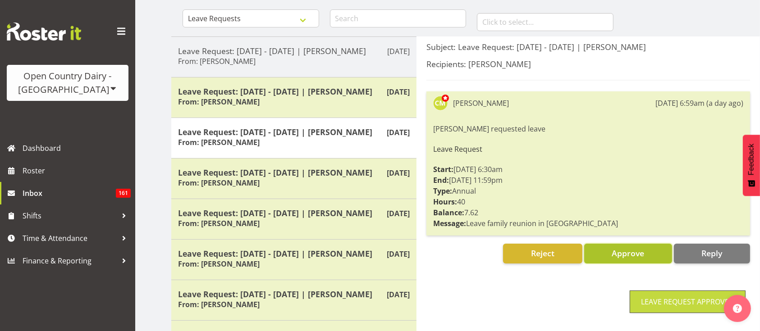
click at [645, 258] on button "Approve" at bounding box center [629, 254] width 88 height 20
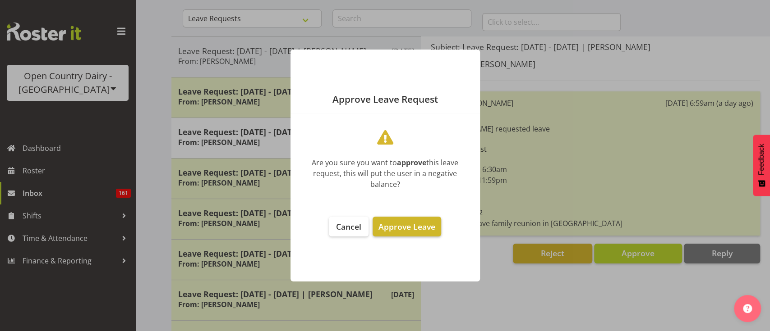
click at [382, 229] on span "Approve Leave" at bounding box center [406, 226] width 57 height 11
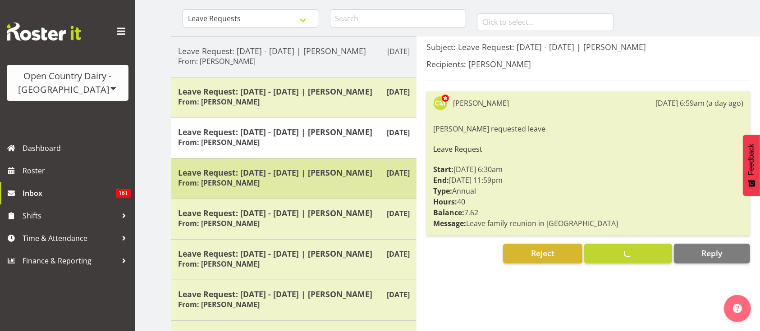
click at [256, 186] on div "Leave Request: [DATE] - [DATE] | [PERSON_NAME] From: [PERSON_NAME]" at bounding box center [294, 179] width 232 height 22
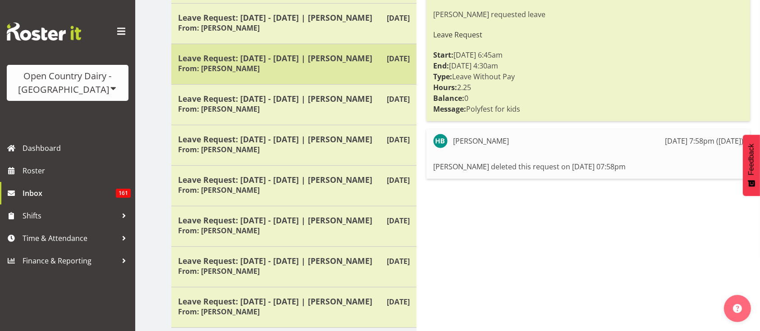
scroll to position [202, 0]
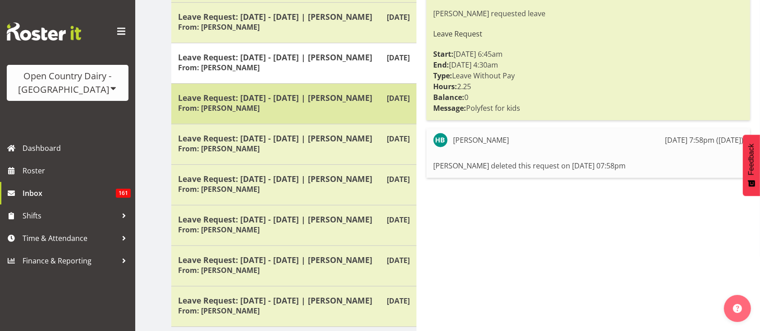
click at [289, 107] on div "Leave Request: [DATE] - [DATE] | [PERSON_NAME] From: [PERSON_NAME]" at bounding box center [294, 104] width 232 height 22
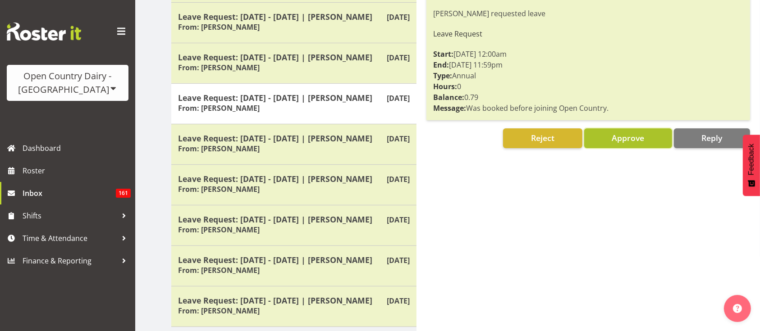
click at [646, 143] on button "Approve" at bounding box center [629, 139] width 88 height 20
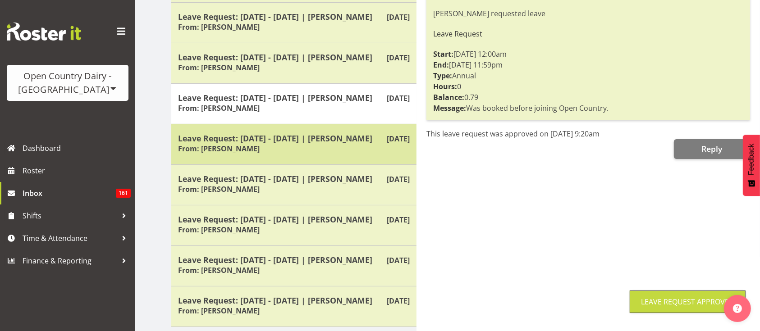
click at [279, 156] on div "Leave Request: [DATE] - [DATE] | [PERSON_NAME] From: [PERSON_NAME]" at bounding box center [294, 145] width 232 height 22
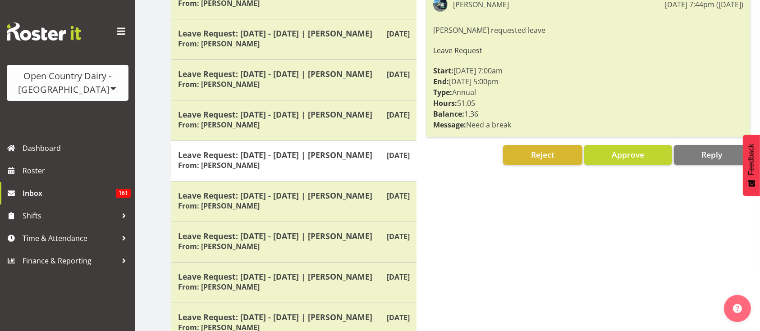
scroll to position [186, 0]
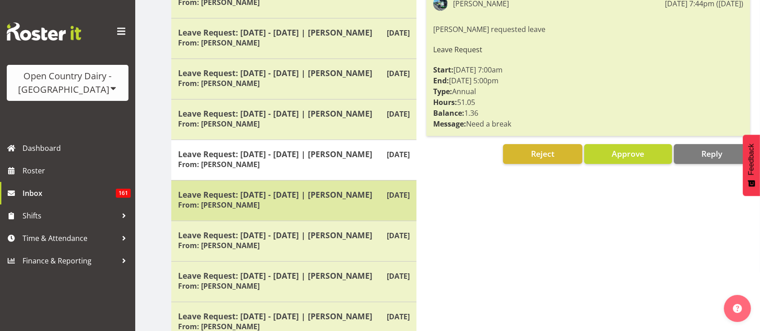
click at [296, 200] on h5 "Leave Request: [DATE] - [DATE] | [PERSON_NAME]" at bounding box center [294, 195] width 232 height 10
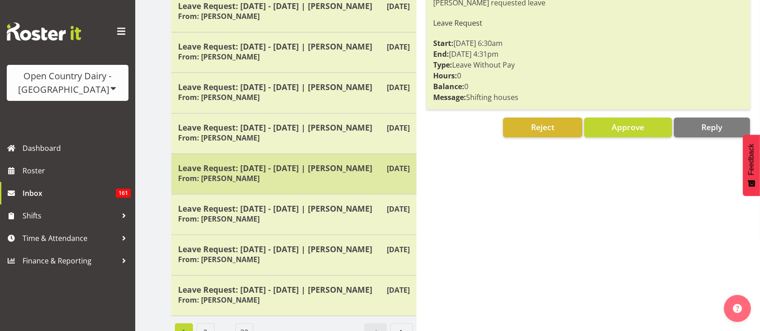
scroll to position [263, 0]
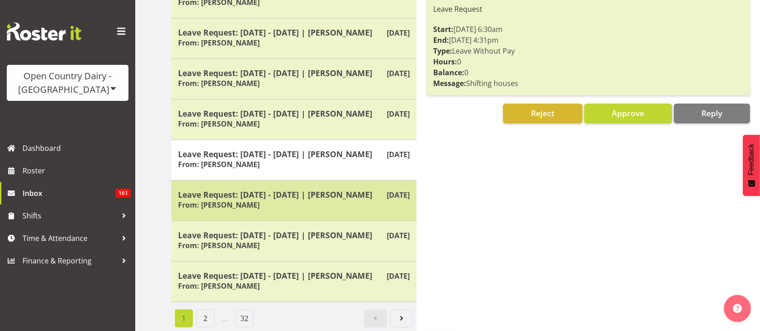
click at [262, 190] on h5 "Leave Request: [DATE] - [DATE] | [PERSON_NAME]" at bounding box center [294, 195] width 232 height 10
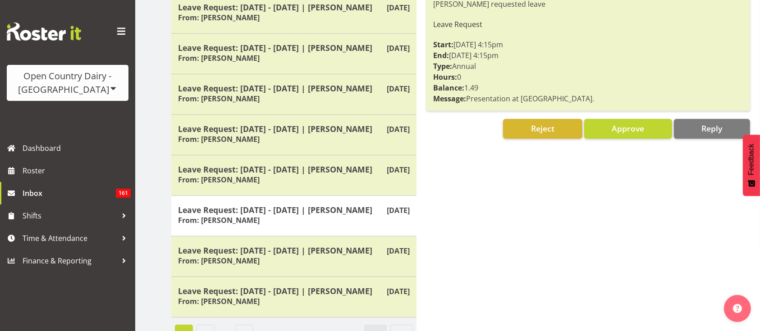
scroll to position [192, 0]
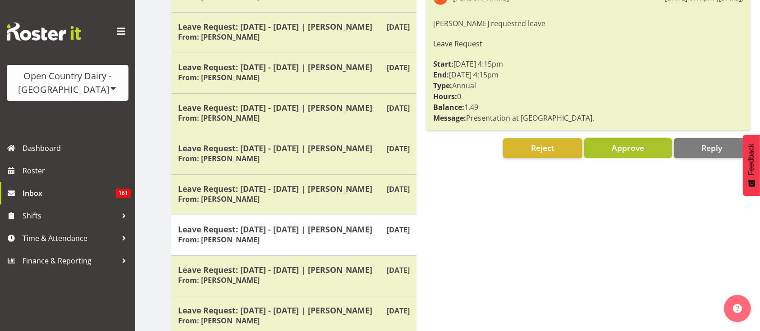
click at [664, 151] on button "Approve" at bounding box center [629, 148] width 88 height 20
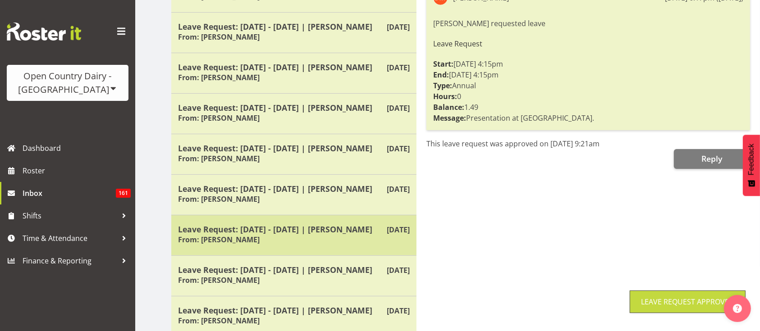
scroll to position [267, 0]
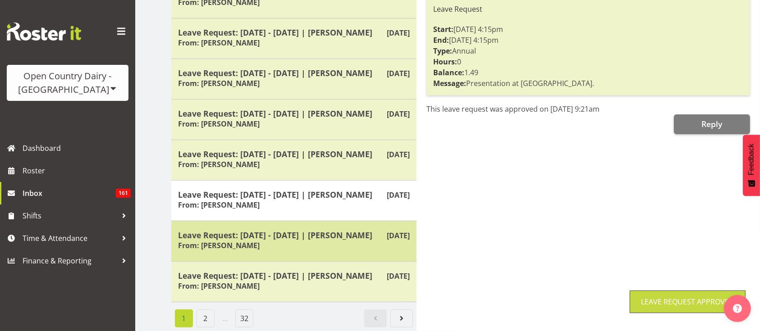
click at [239, 238] on div "Leave Request: [DATE] - [DATE] | [PERSON_NAME] From: [PERSON_NAME]" at bounding box center [294, 241] width 232 height 22
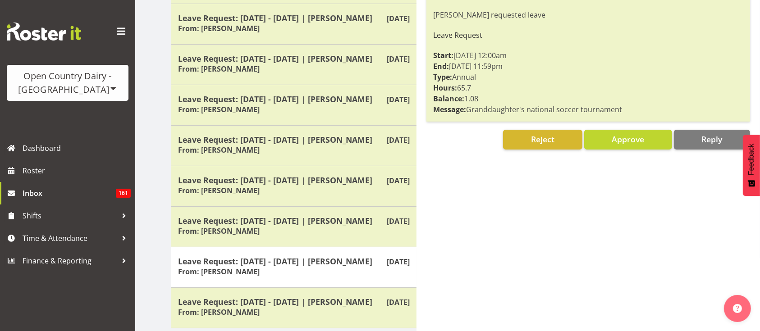
scroll to position [189, 0]
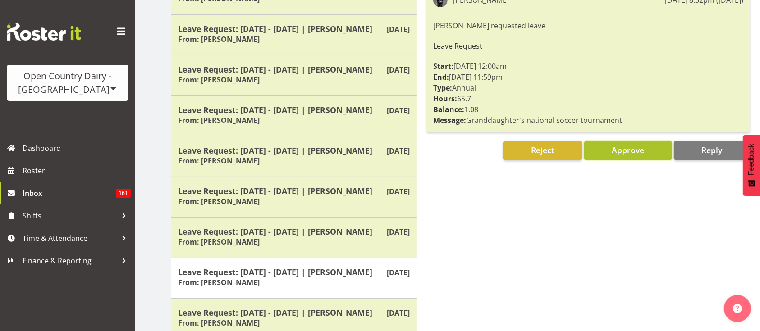
click at [626, 157] on button "Approve" at bounding box center [629, 151] width 88 height 20
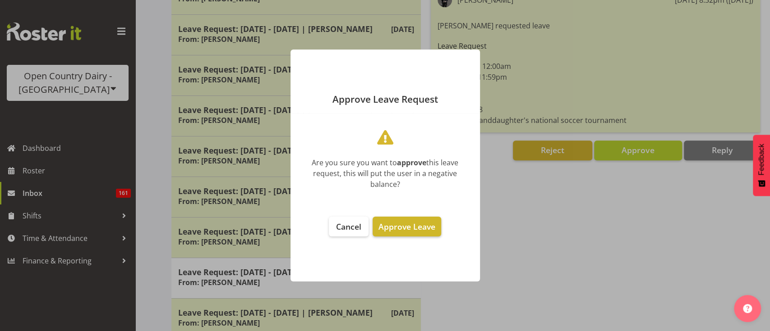
click at [390, 228] on span "Approve Leave" at bounding box center [406, 226] width 57 height 11
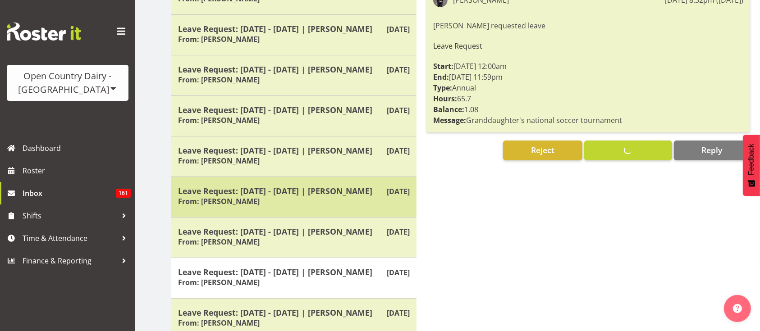
scroll to position [273, 0]
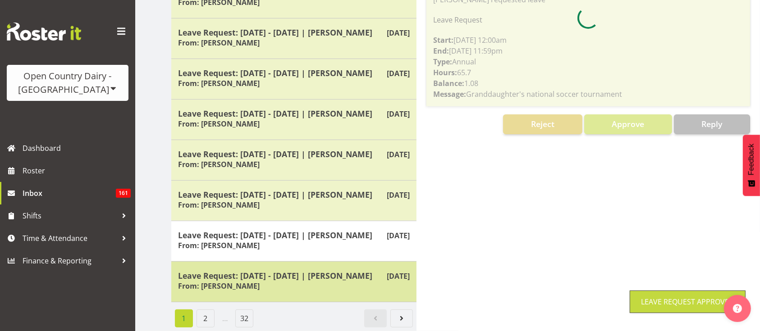
click at [248, 282] on h6 "From: [PERSON_NAME]" at bounding box center [219, 286] width 82 height 9
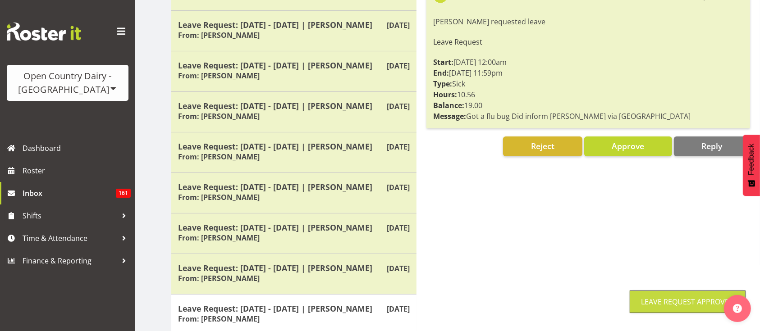
scroll to position [151, 0]
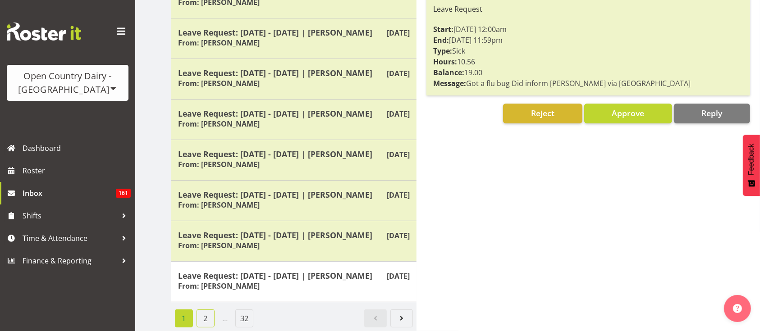
click at [203, 312] on link "2" at bounding box center [206, 319] width 18 height 18
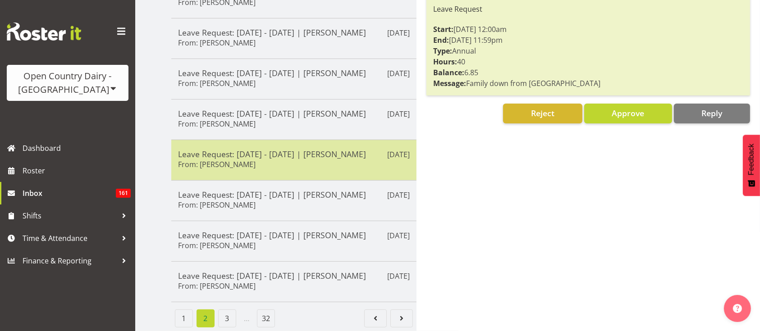
scroll to position [97, 0]
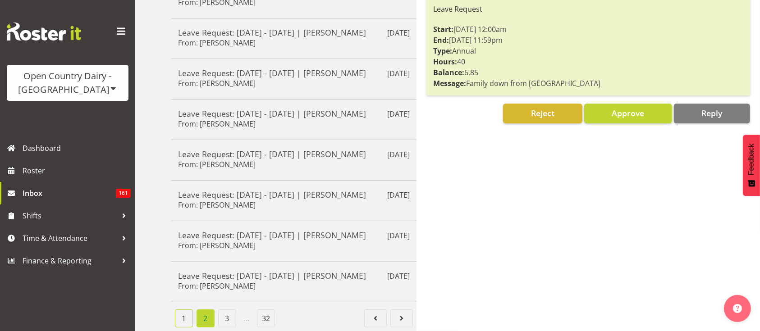
click at [175, 314] on link "1" at bounding box center [184, 319] width 18 height 18
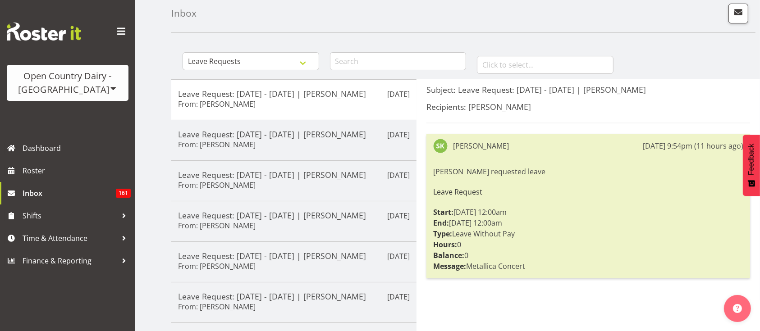
scroll to position [24, 0]
